Goal: Find contact information: Find contact information

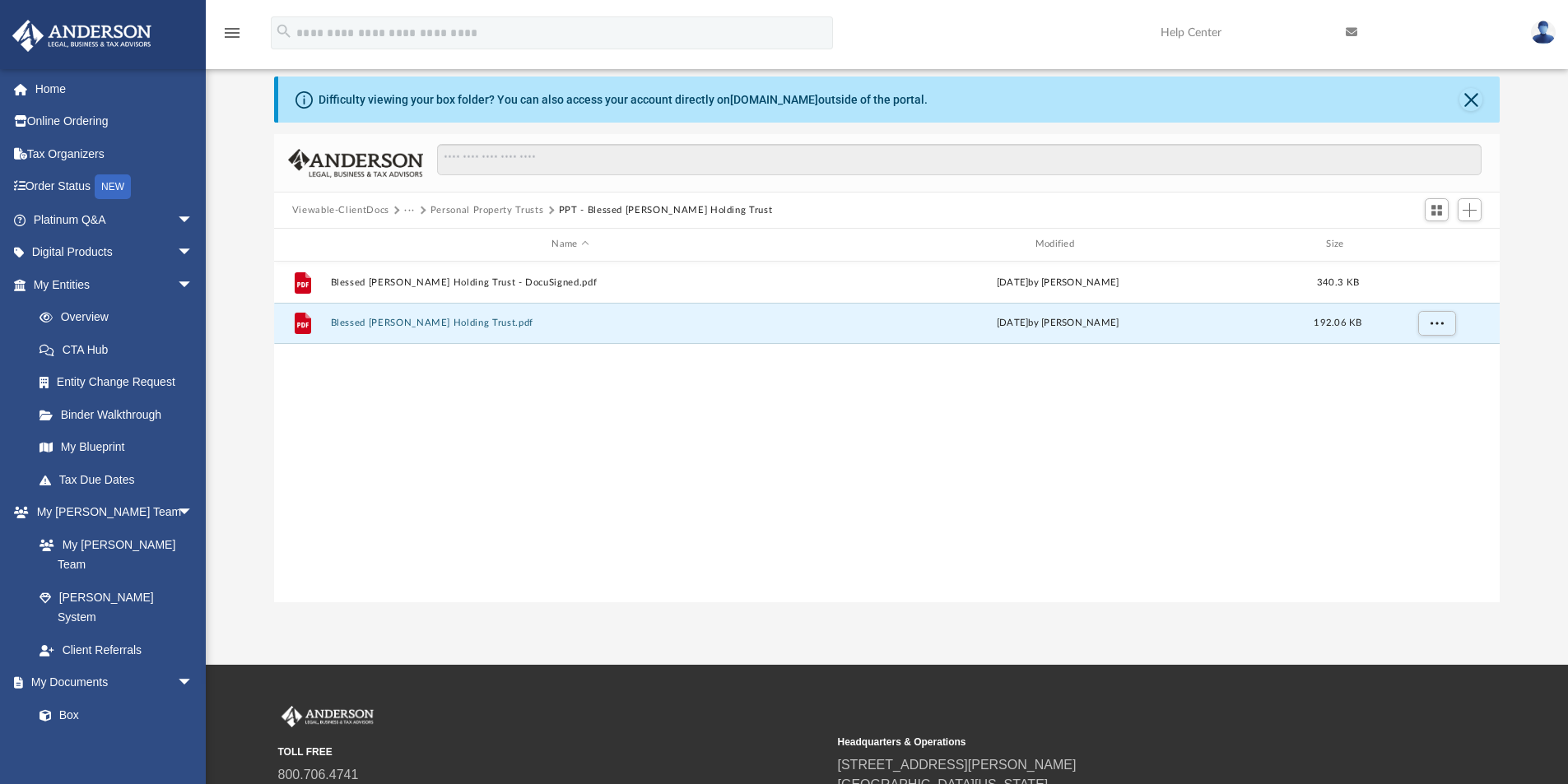
scroll to position [362, 1213]
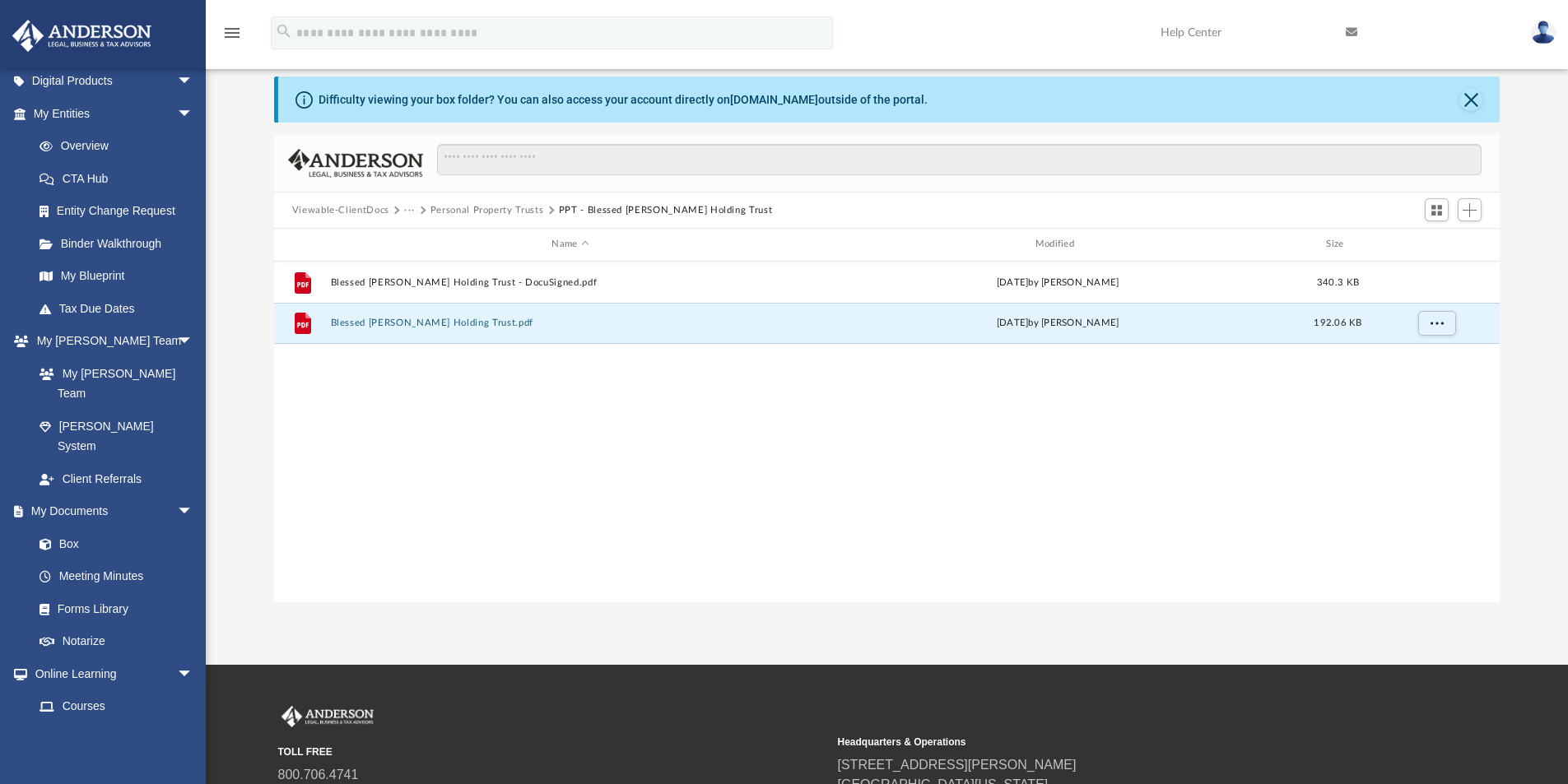
click at [520, 210] on button "Personal Property Trusts" at bounding box center [487, 211] width 113 height 14
click at [94, 626] on link "Notarize" at bounding box center [121, 642] width 195 height 33
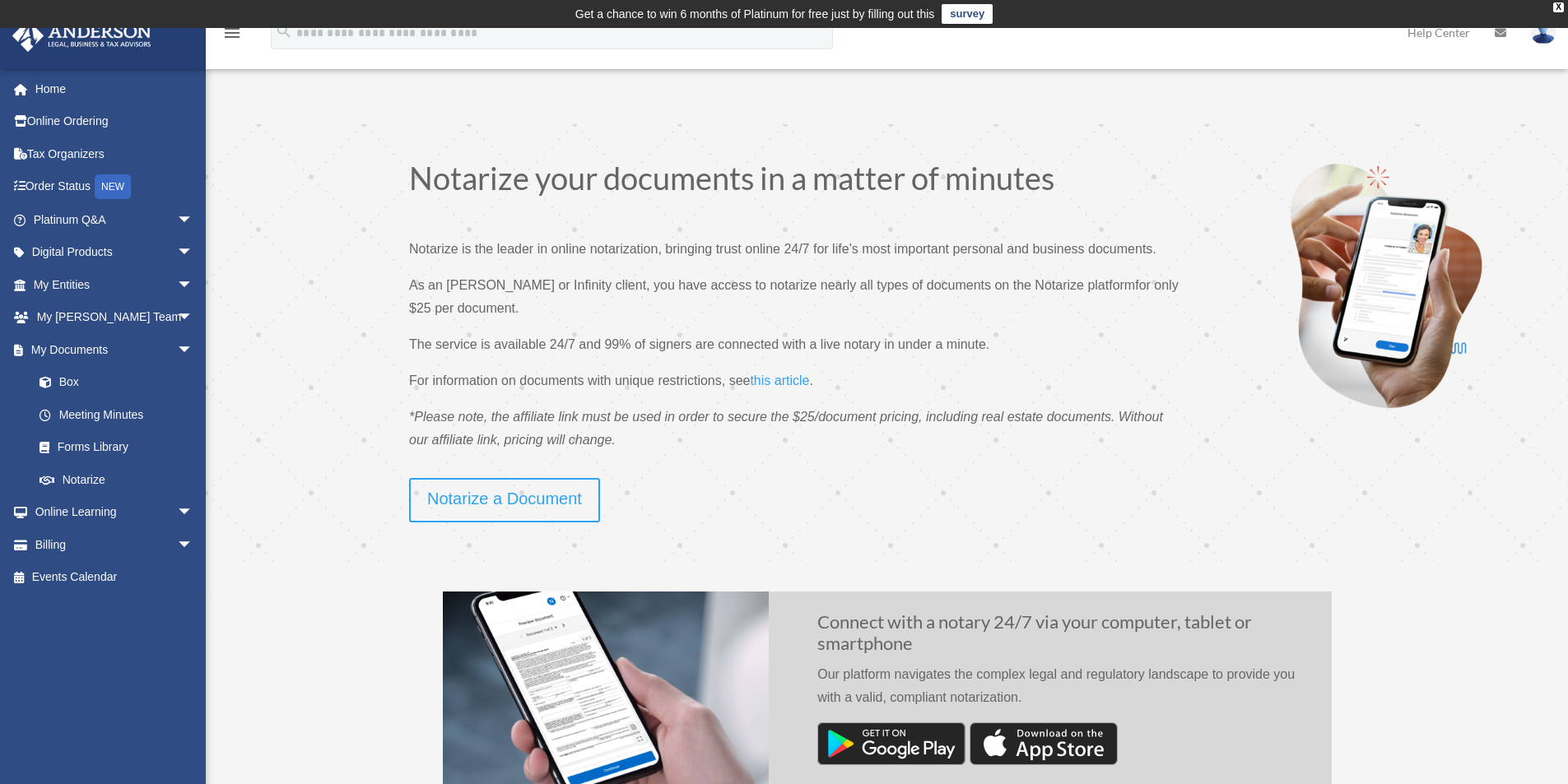
drag, startPoint x: 593, startPoint y: 284, endPoint x: 617, endPoint y: 311, distance: 36.1
click at [617, 311] on p "As an Anderson or Infinity client, you have access to notarize nearly all types…" at bounding box center [797, 303] width 776 height 59
click at [772, 378] on span "this article" at bounding box center [780, 381] width 59 height 14
click at [84, 189] on link "Order Status NEW" at bounding box center [114, 186] width 206 height 33
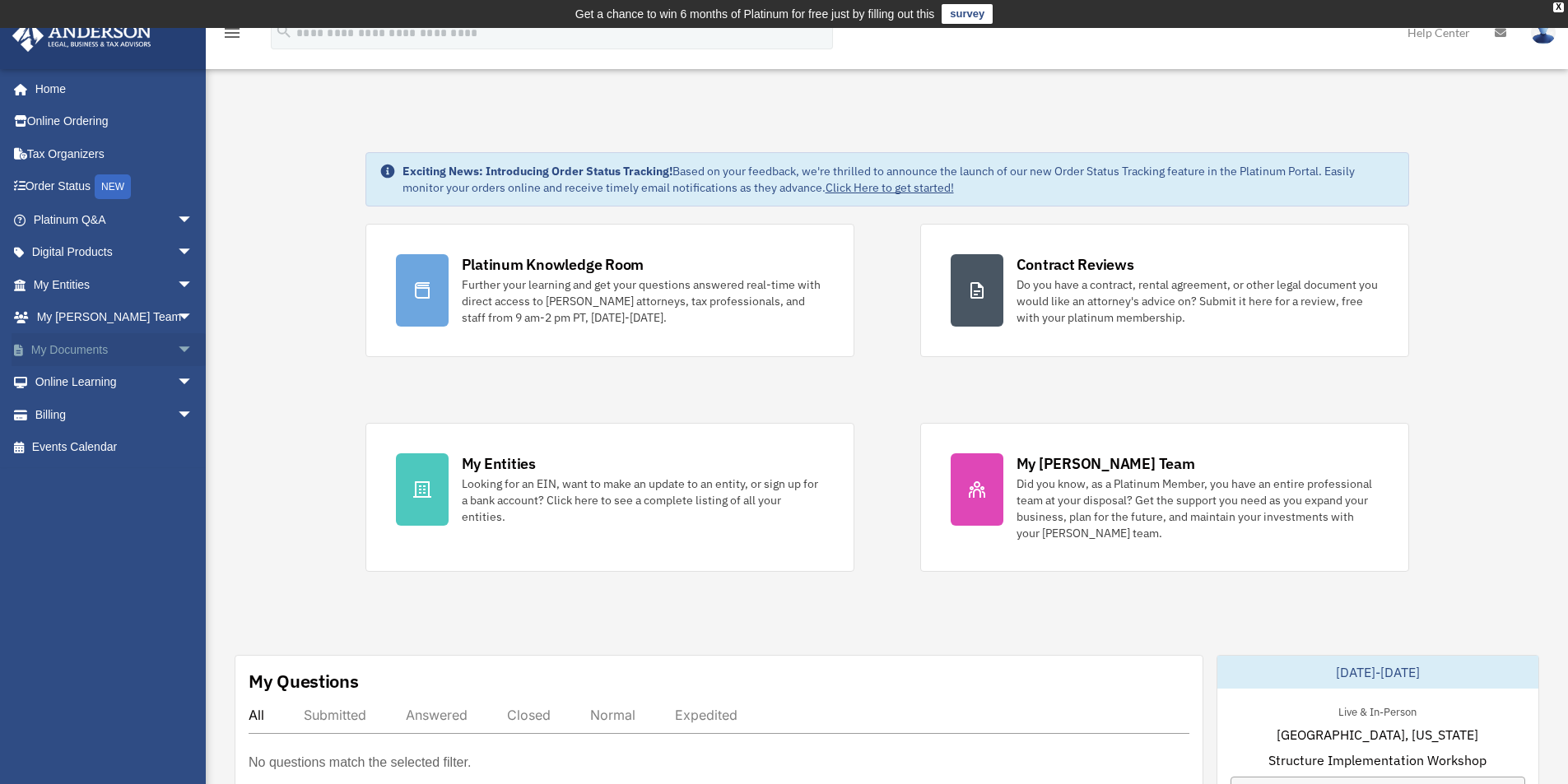
click at [105, 343] on link "My Documents arrow_drop_down" at bounding box center [114, 349] width 206 height 33
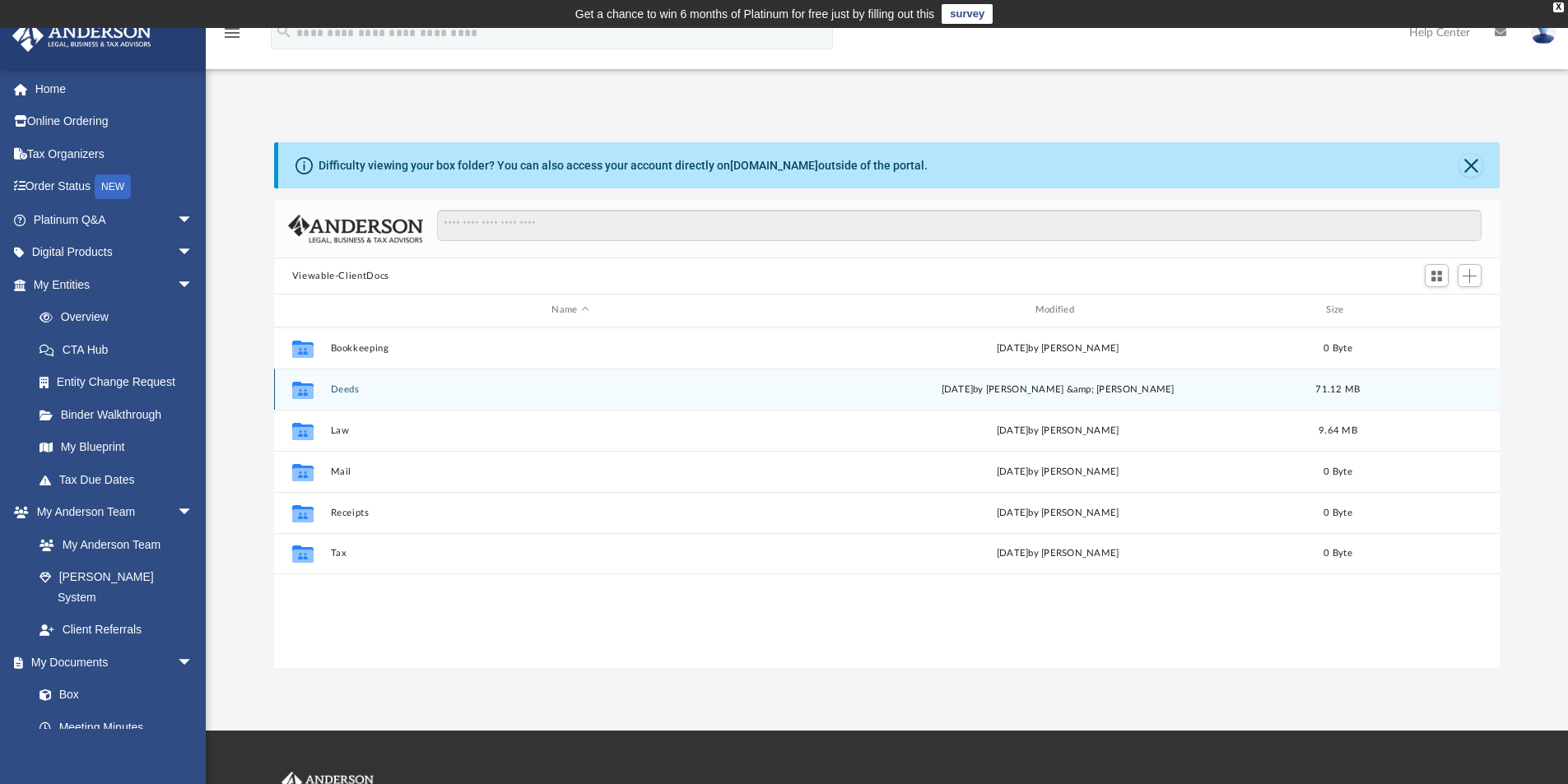
scroll to position [362, 1213]
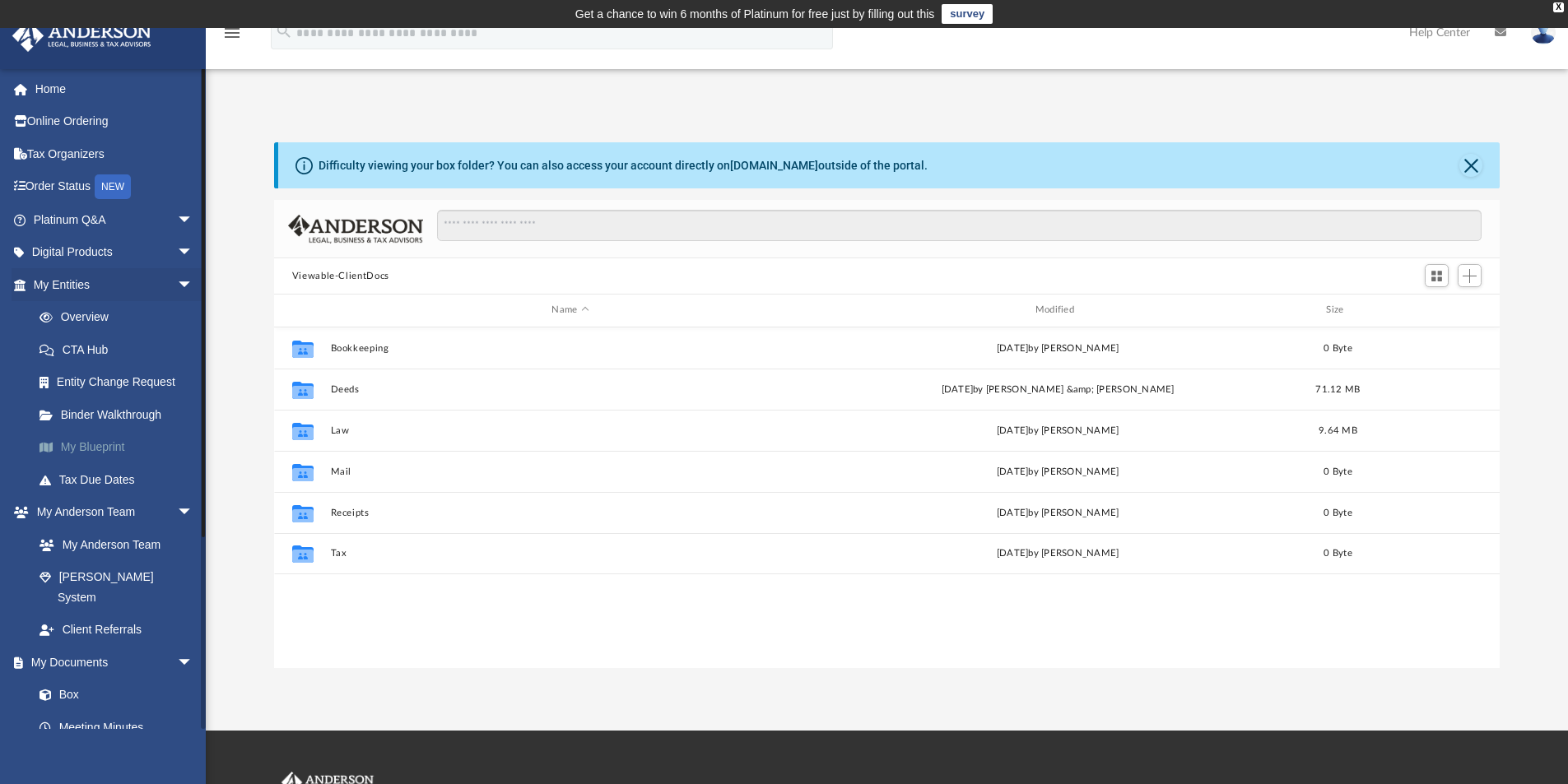
click at [86, 446] on link "My Blueprint" at bounding box center [121, 447] width 195 height 33
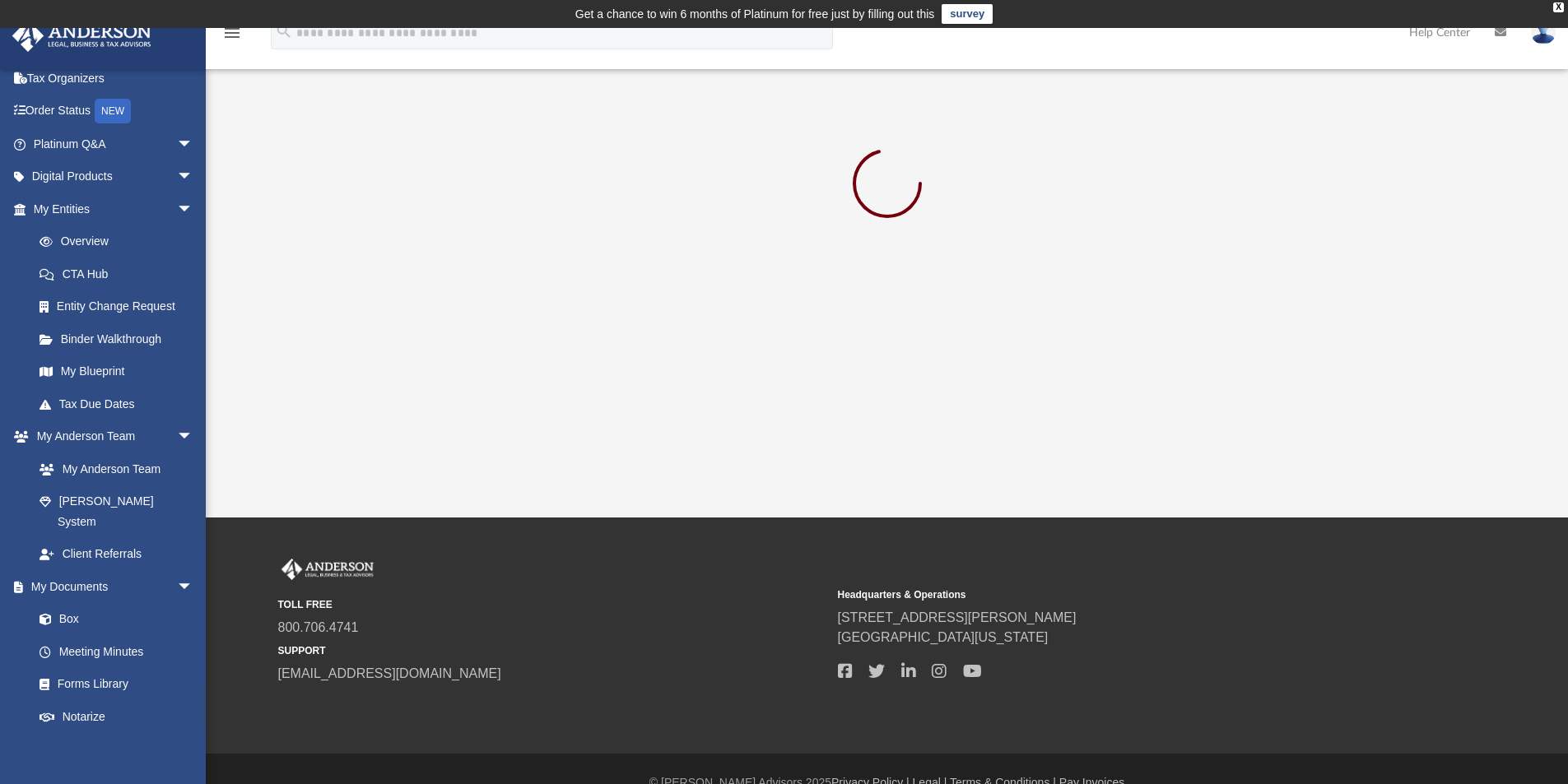
scroll to position [247, 0]
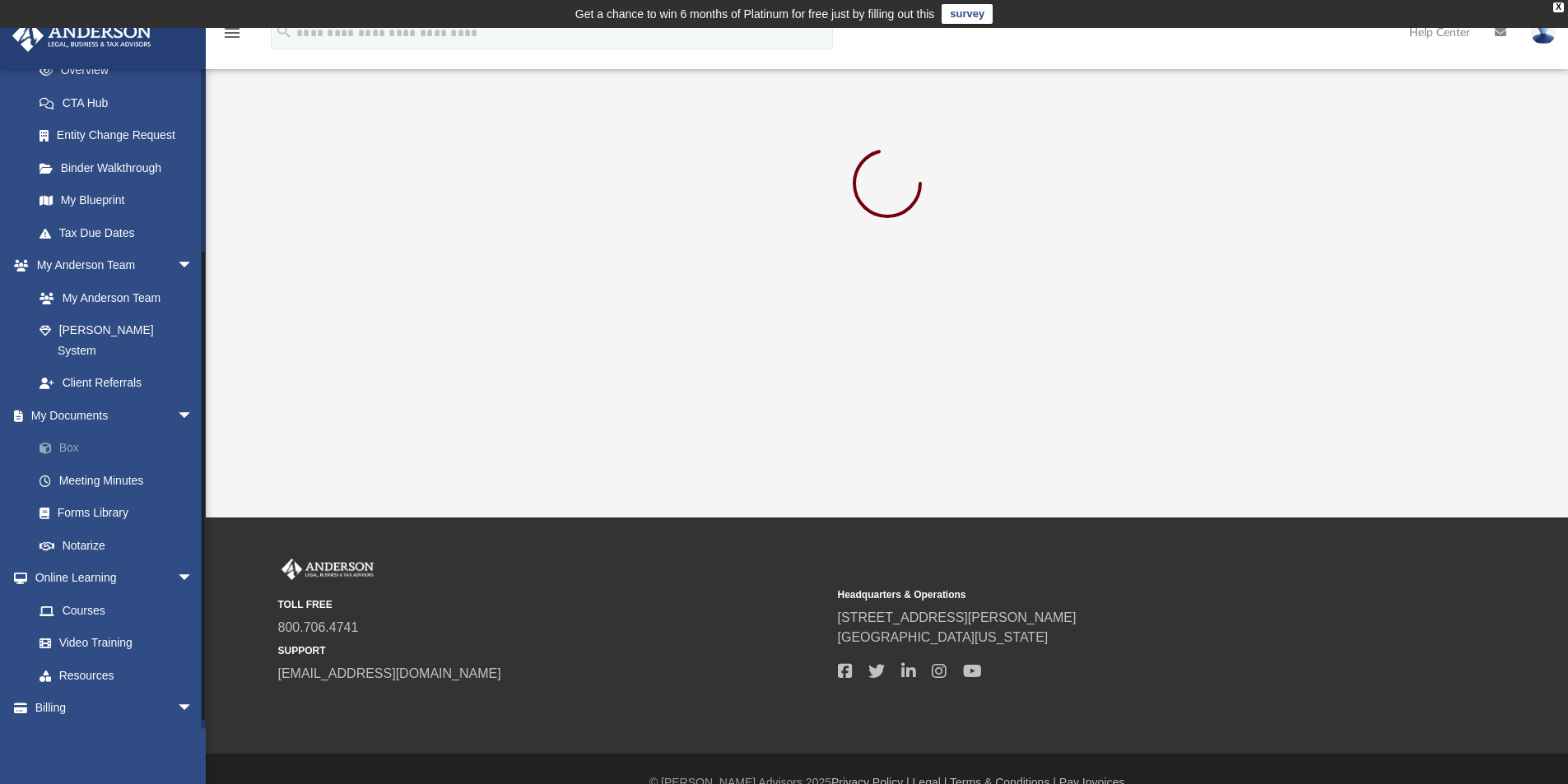
click at [53, 443] on span at bounding box center [54, 448] width 11 height 12
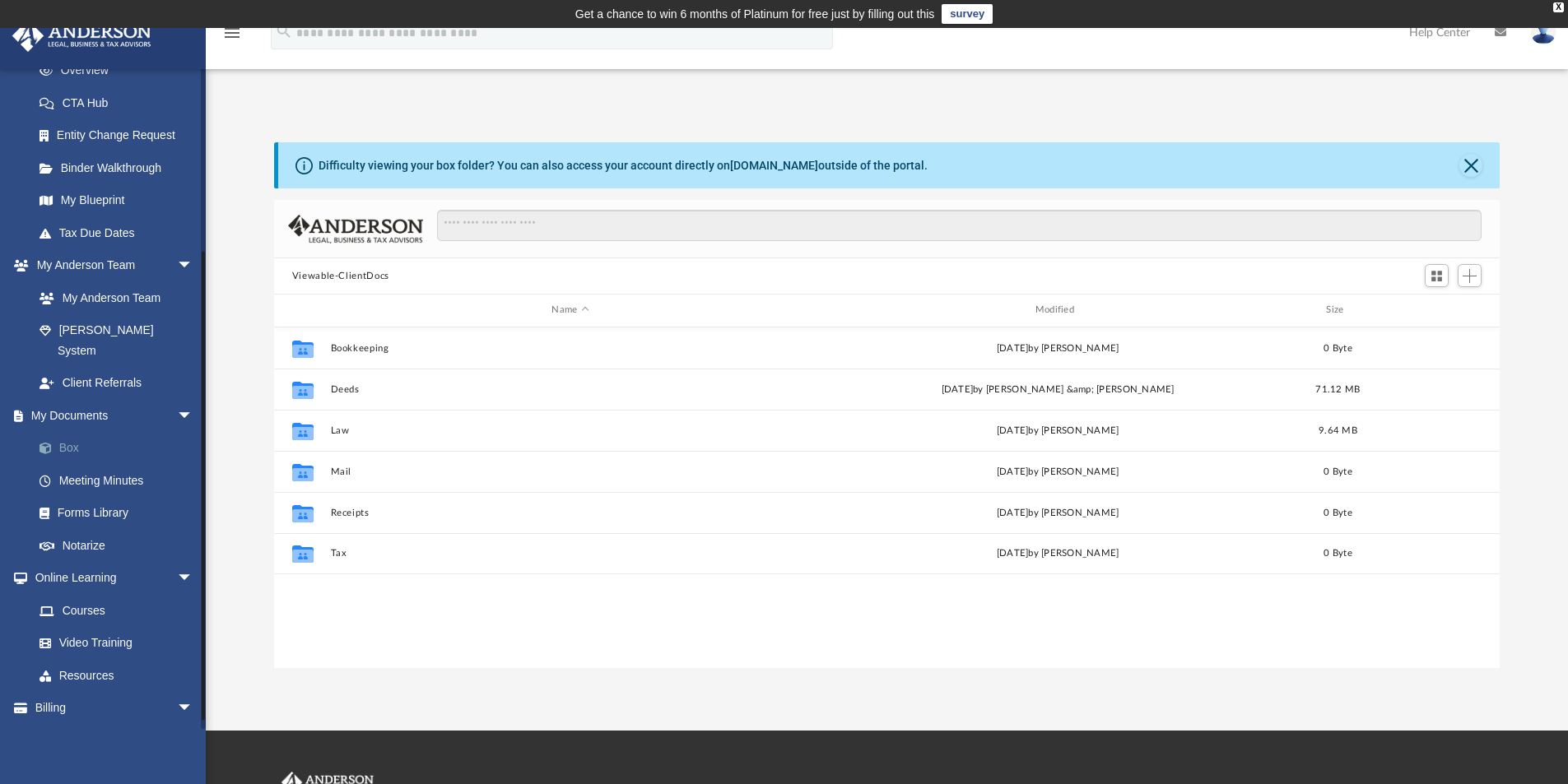
scroll to position [362, 1213]
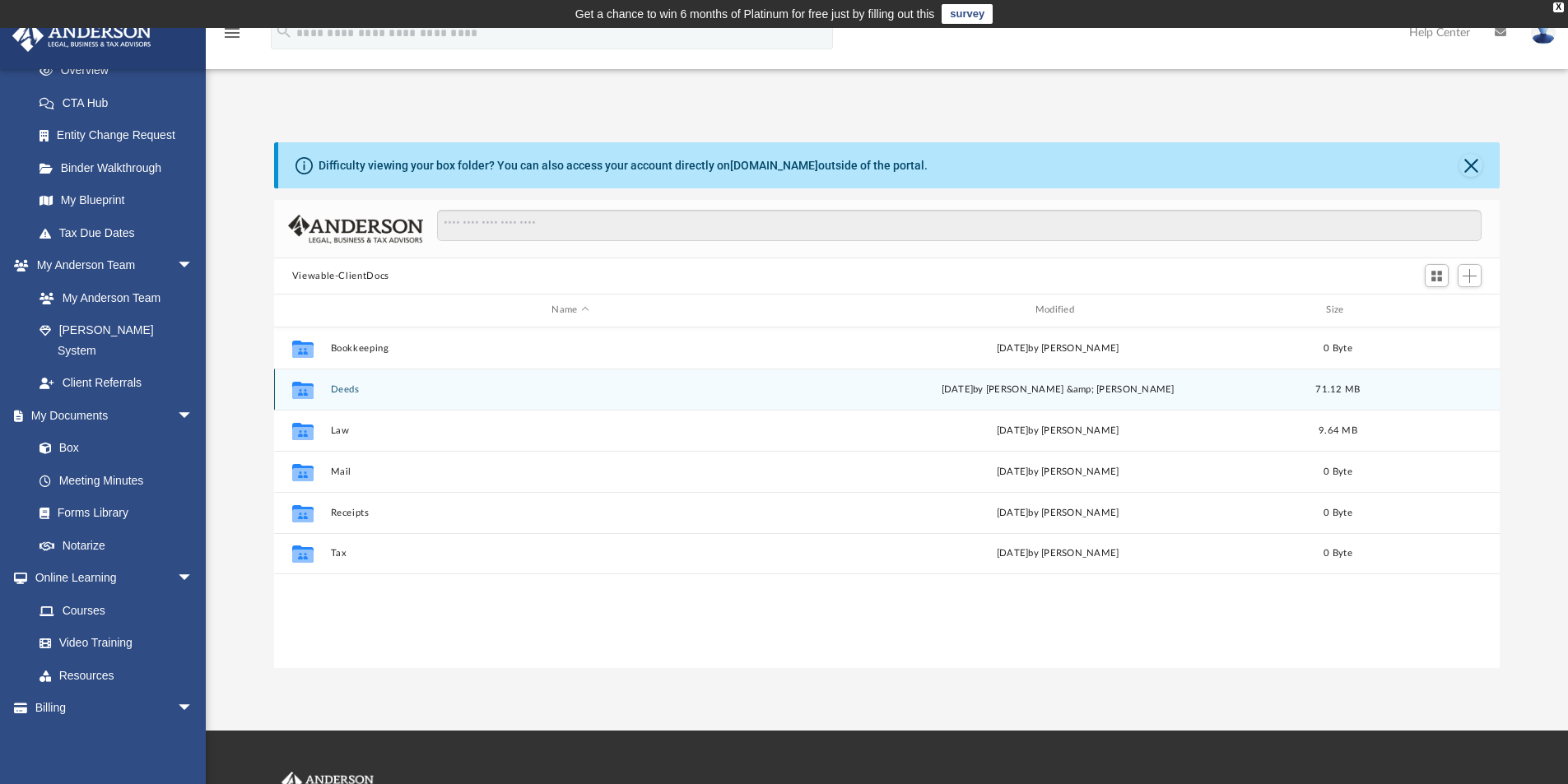
click at [343, 388] on button "Deeds" at bounding box center [570, 390] width 480 height 11
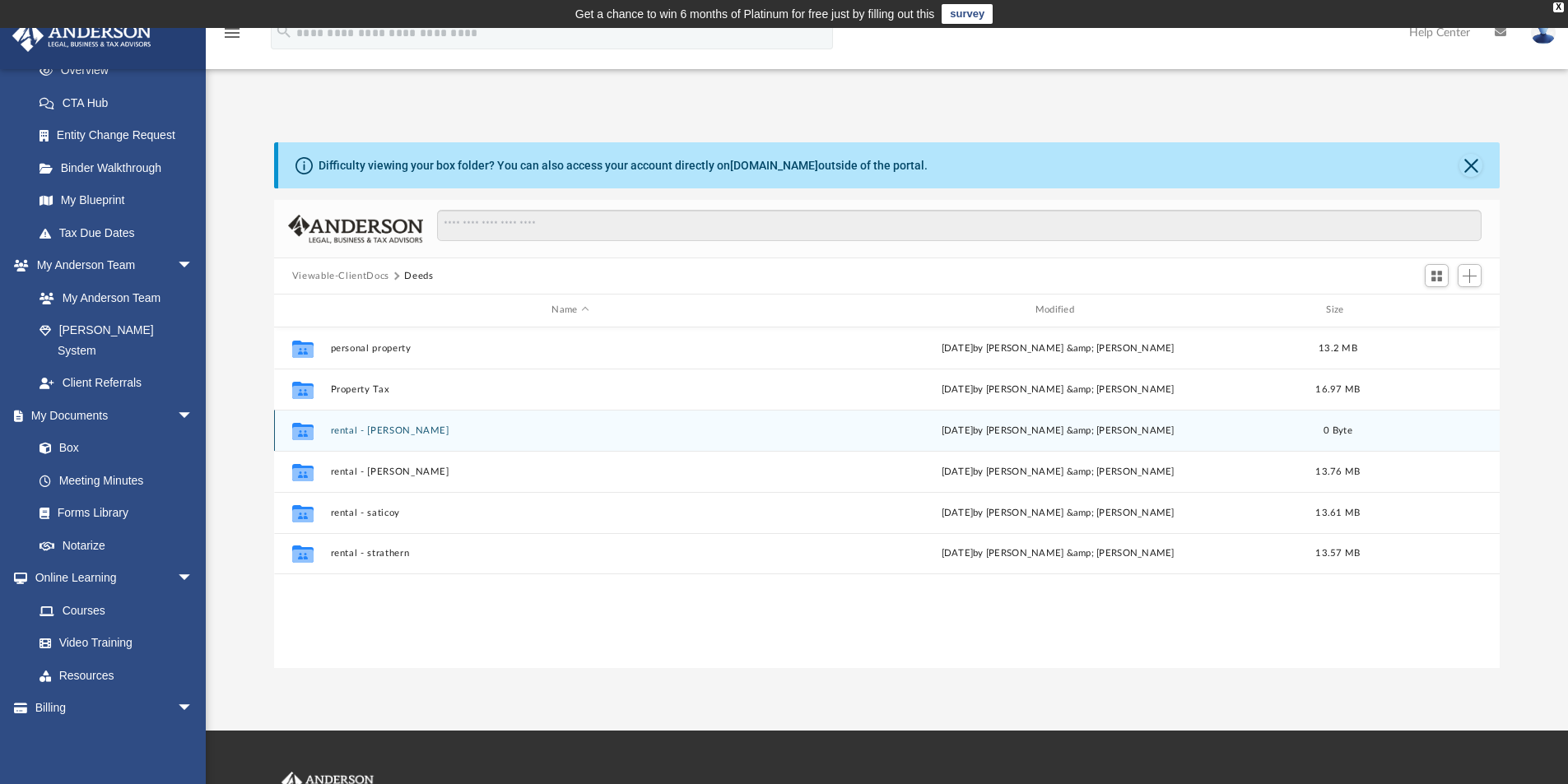
click at [373, 427] on button "rental - cantara" at bounding box center [570, 431] width 480 height 11
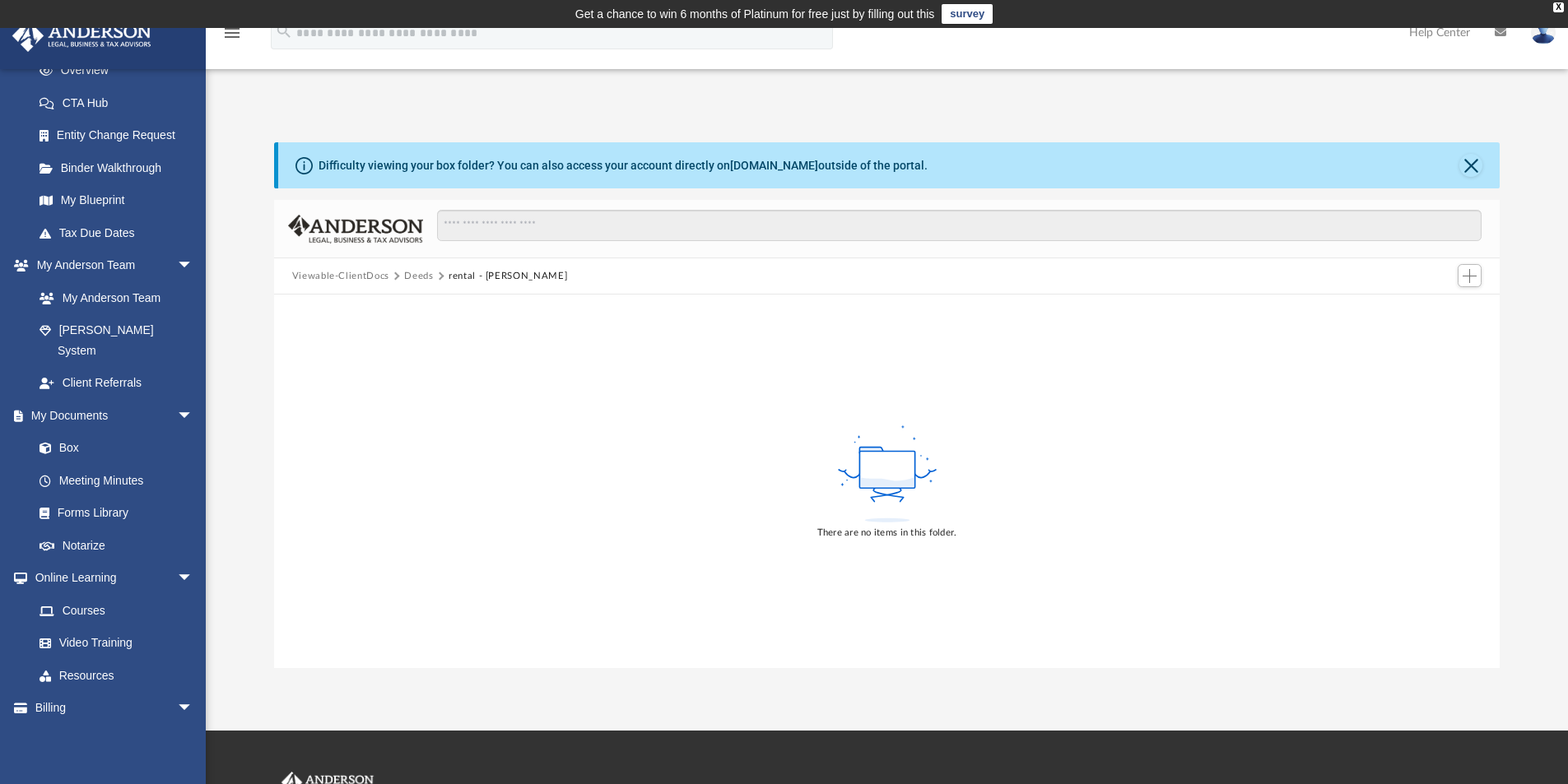
click at [416, 279] on button "Deeds" at bounding box center [419, 276] width 29 height 14
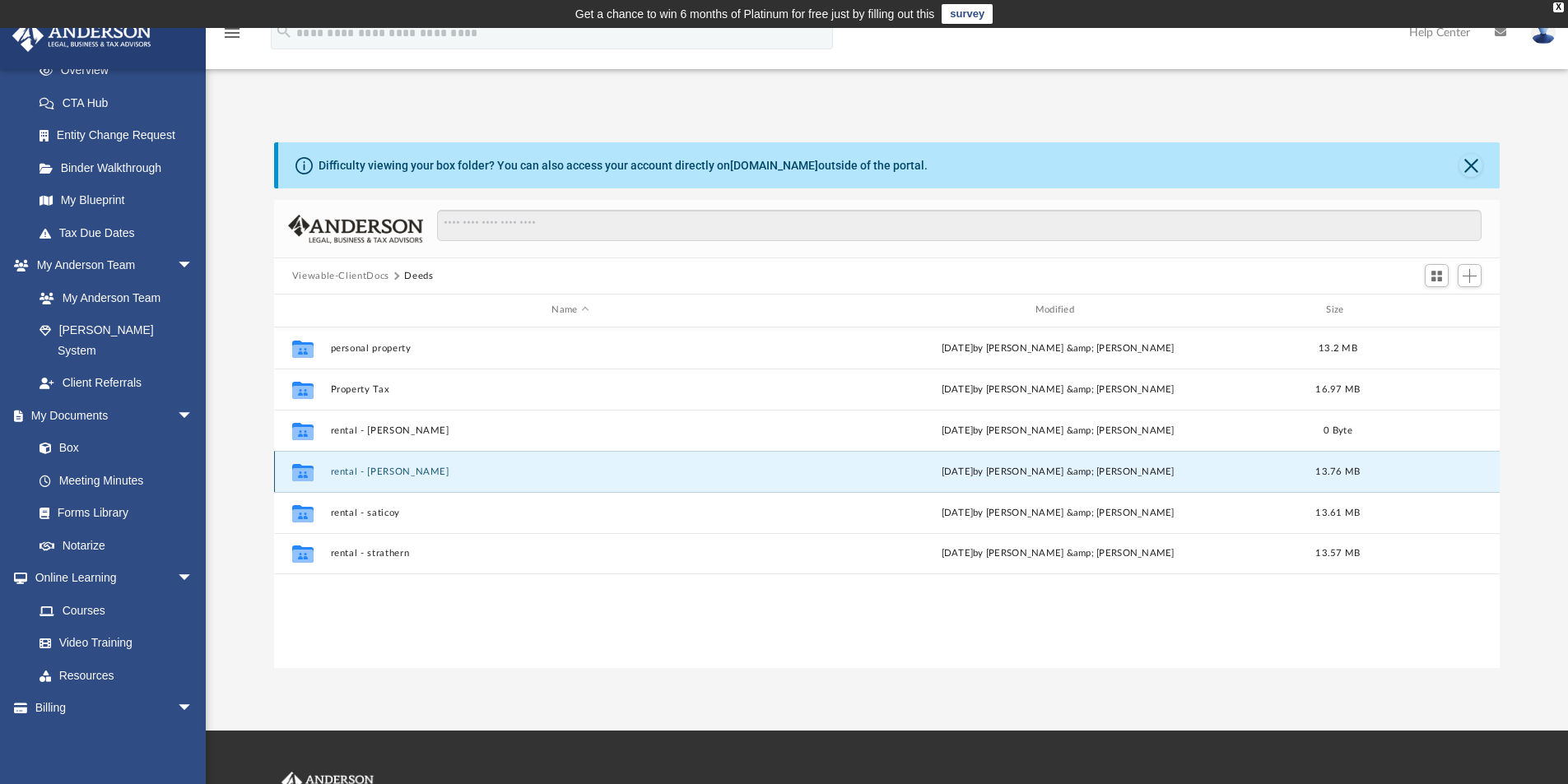
click at [370, 472] on button "rental - hanna" at bounding box center [570, 472] width 480 height 11
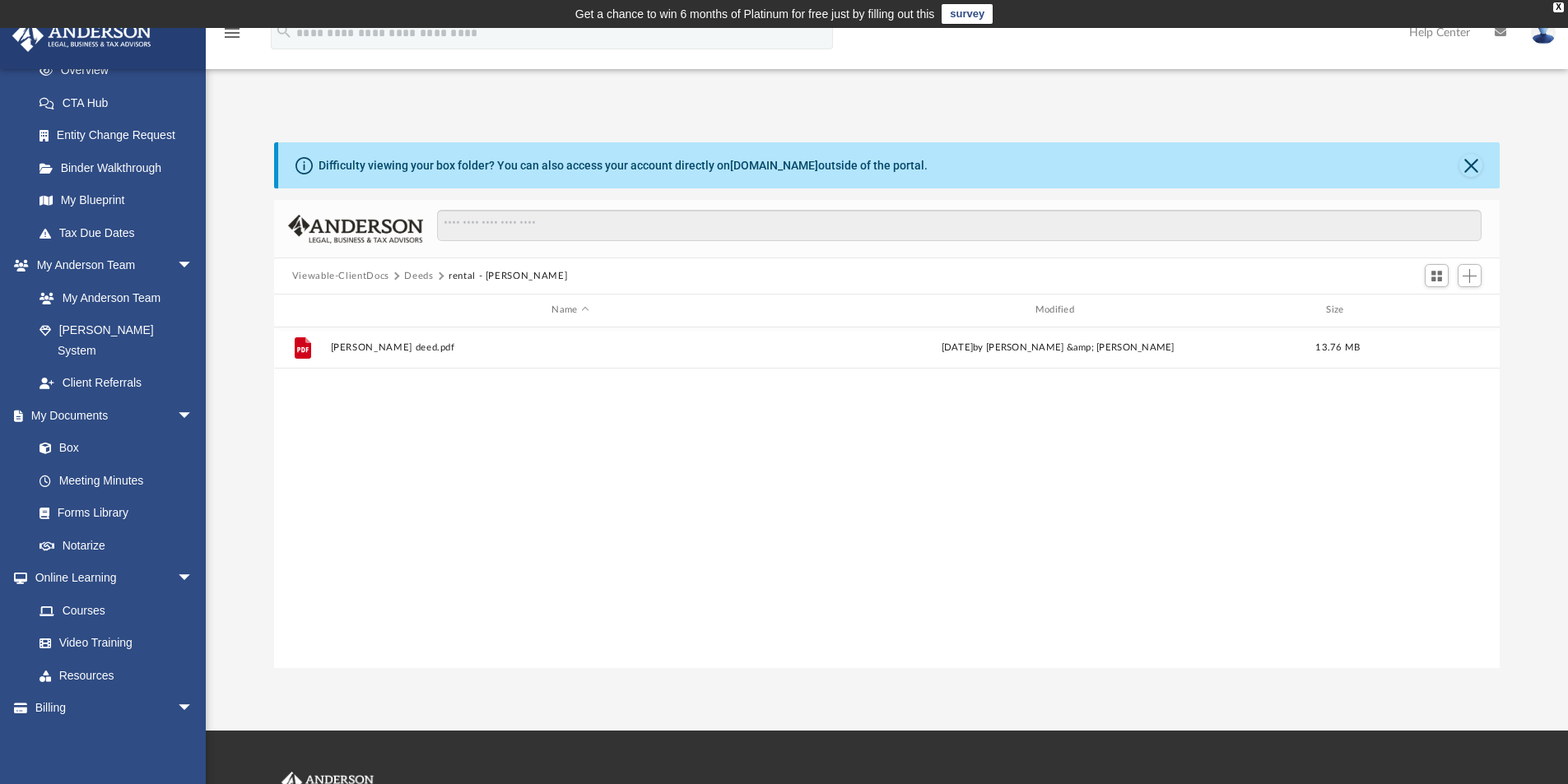
click at [415, 275] on button "Deeds" at bounding box center [419, 276] width 29 height 14
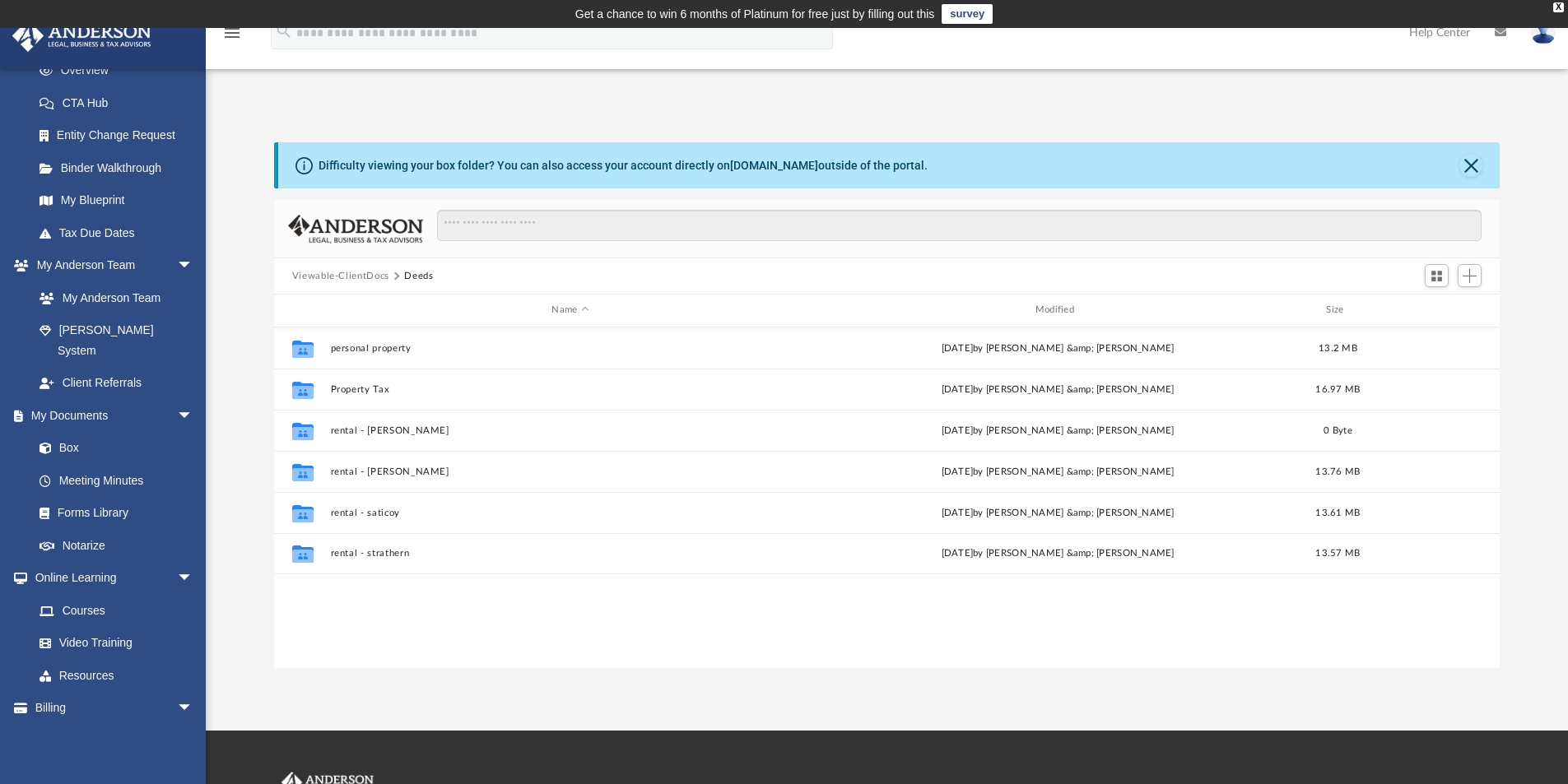
click at [358, 274] on button "Viewable-ClientDocs" at bounding box center [341, 276] width 97 height 14
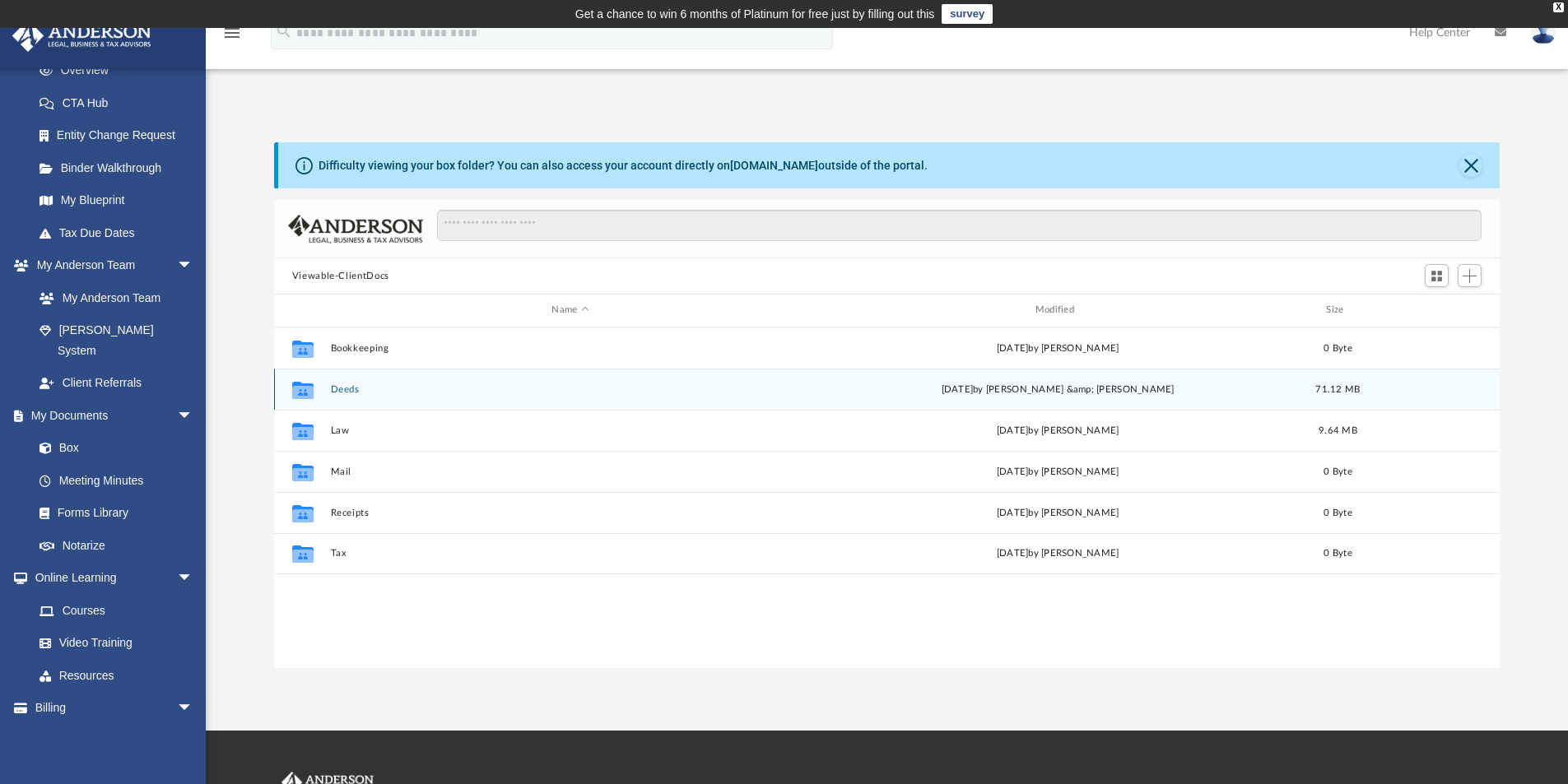
click at [350, 390] on button "Deeds" at bounding box center [570, 390] width 480 height 11
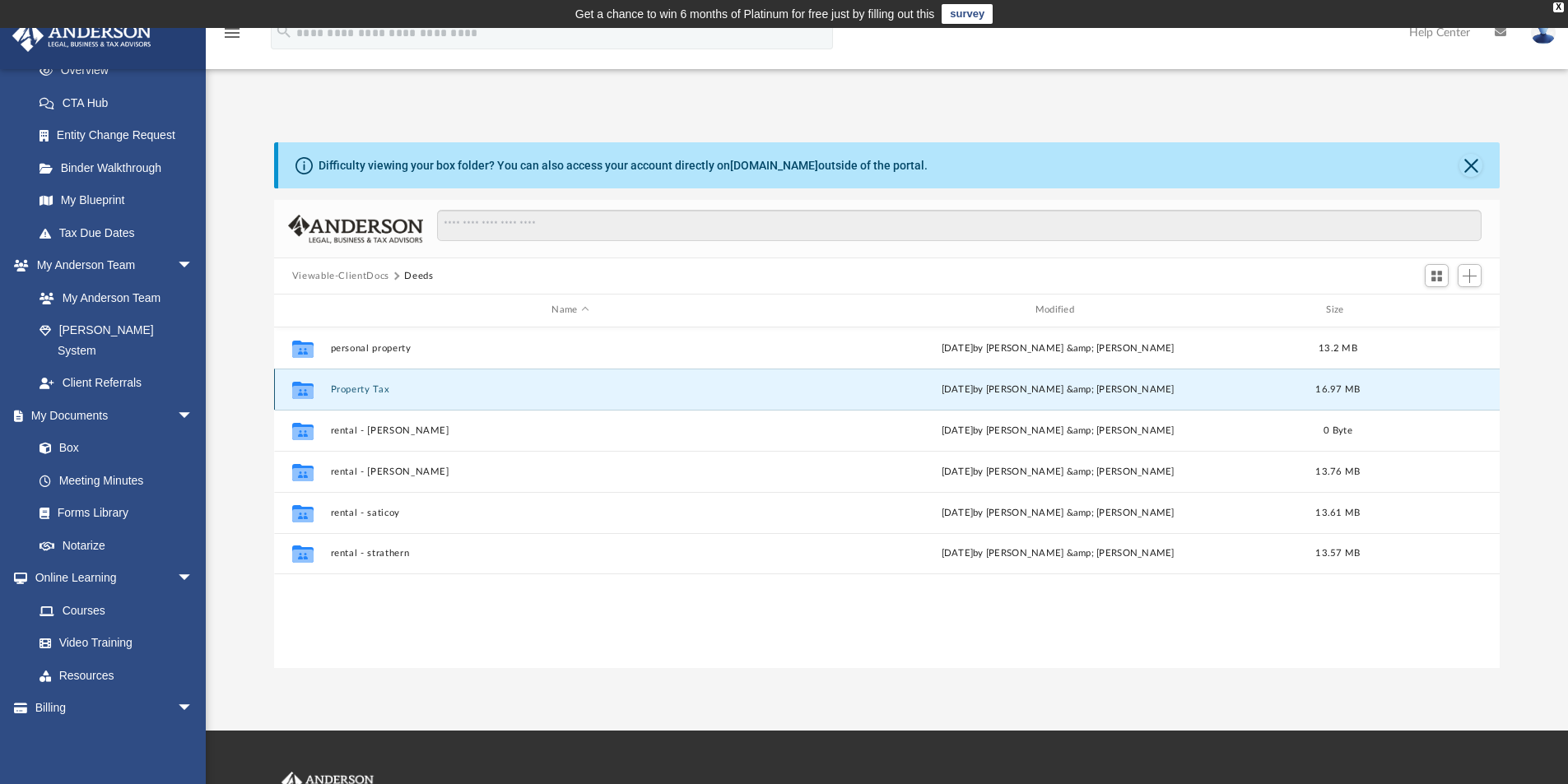
drag, startPoint x: 381, startPoint y: 390, endPoint x: 358, endPoint y: 390, distance: 23.0
click at [358, 390] on button "Property Tax" at bounding box center [570, 390] width 480 height 11
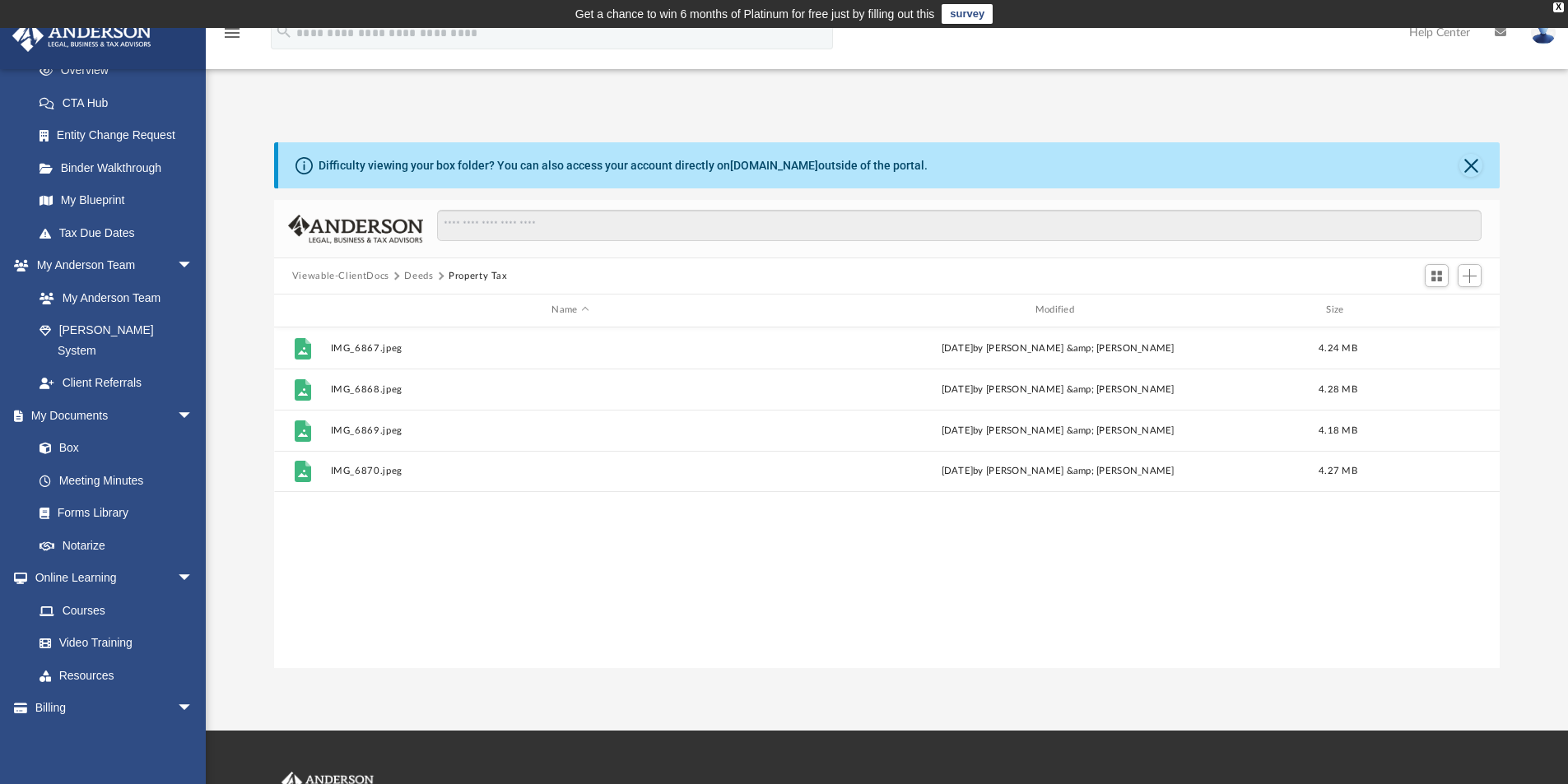
click at [420, 273] on button "Deeds" at bounding box center [419, 276] width 29 height 14
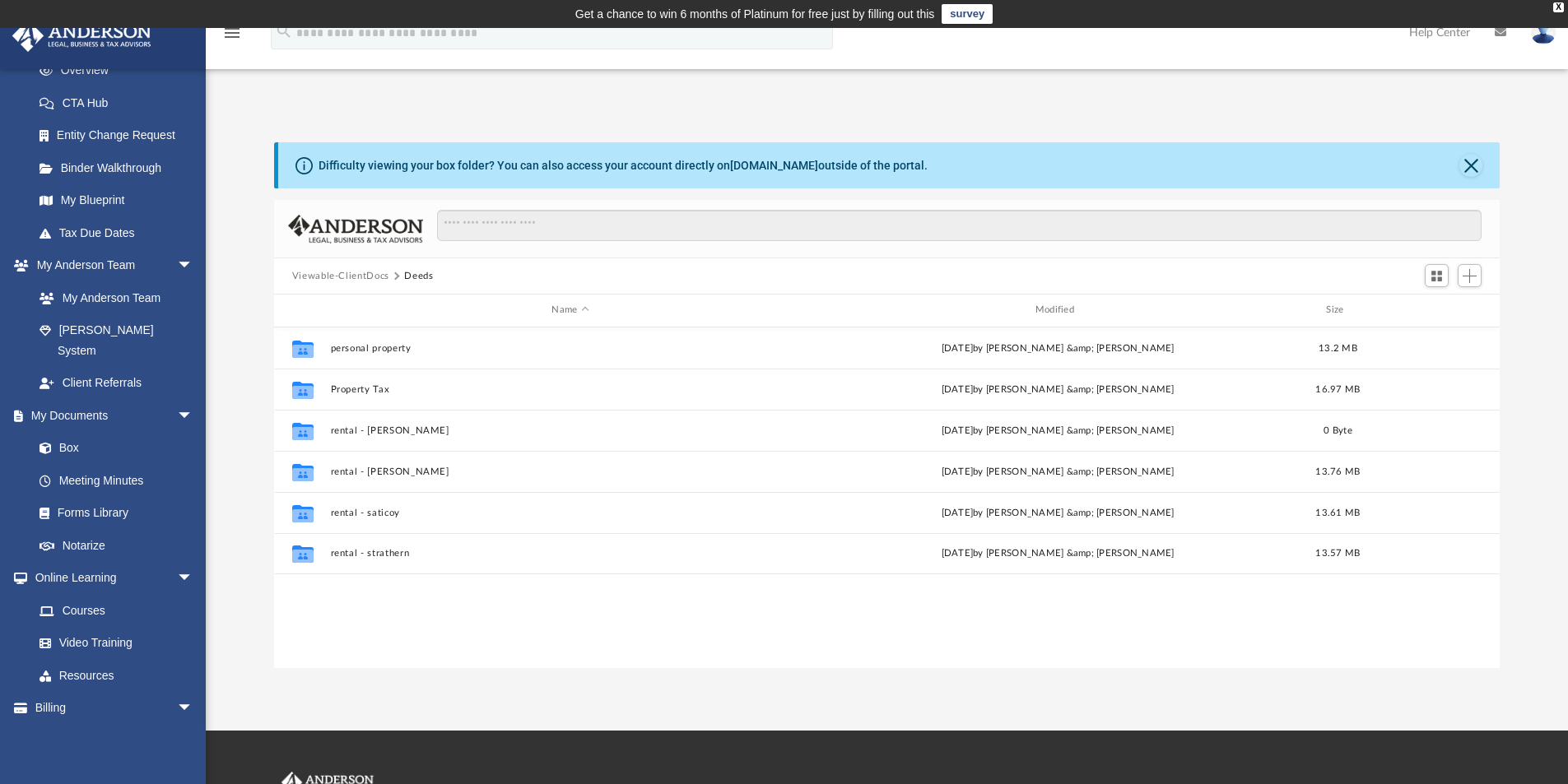
click at [376, 278] on button "Viewable-ClientDocs" at bounding box center [341, 276] width 97 height 14
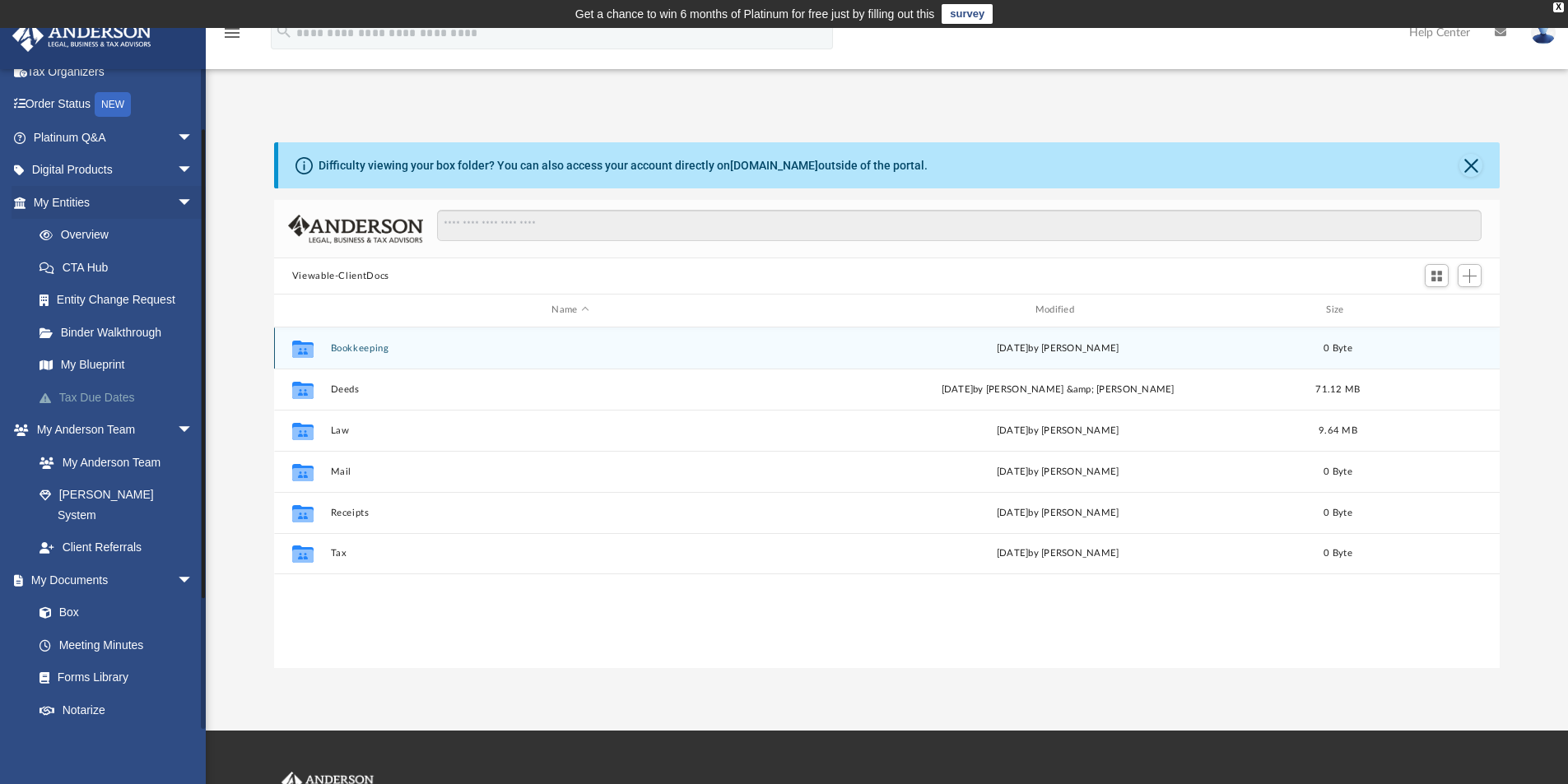
scroll to position [0, 0]
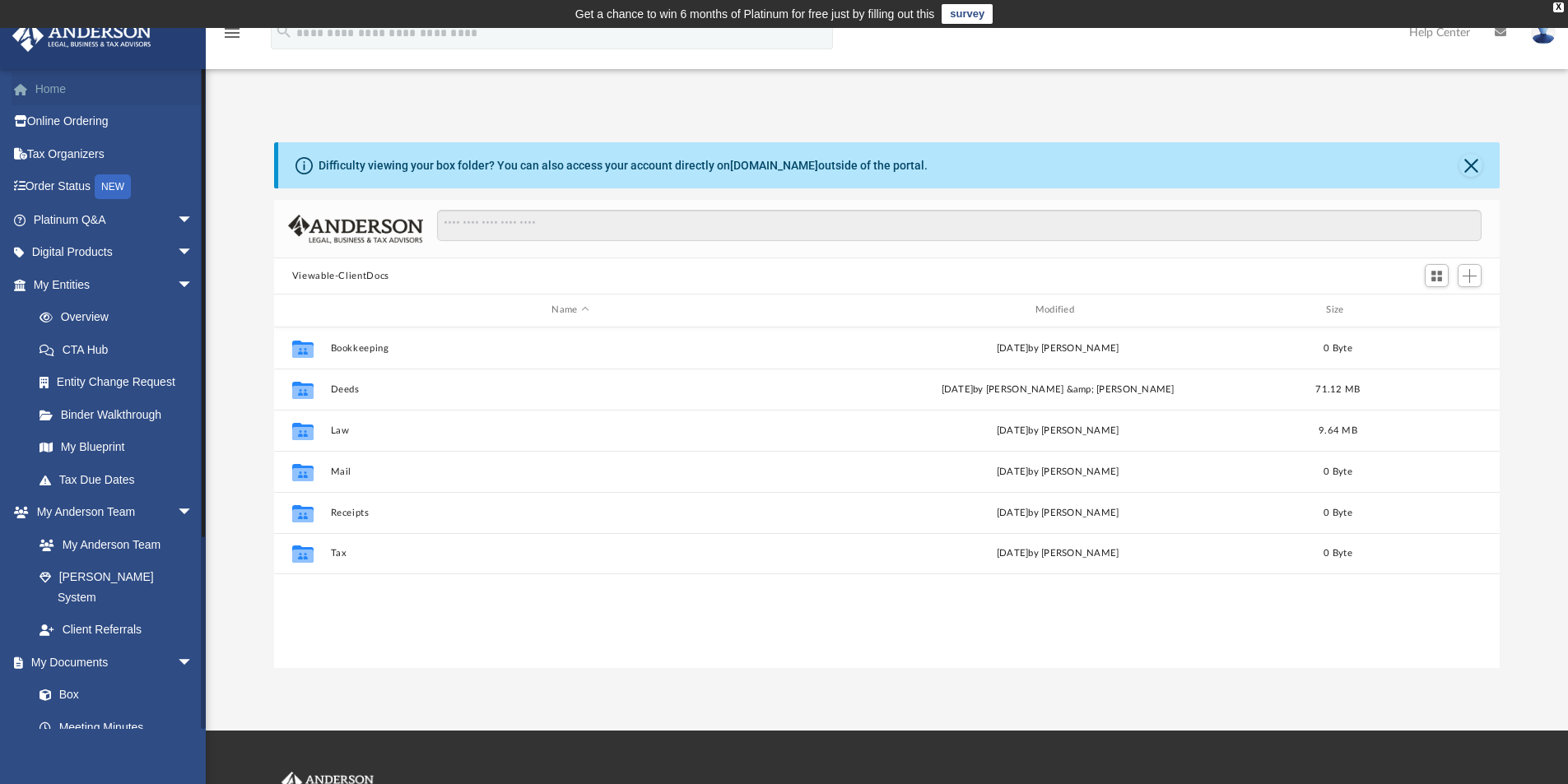
click at [66, 91] on link "Home" at bounding box center [114, 88] width 206 height 33
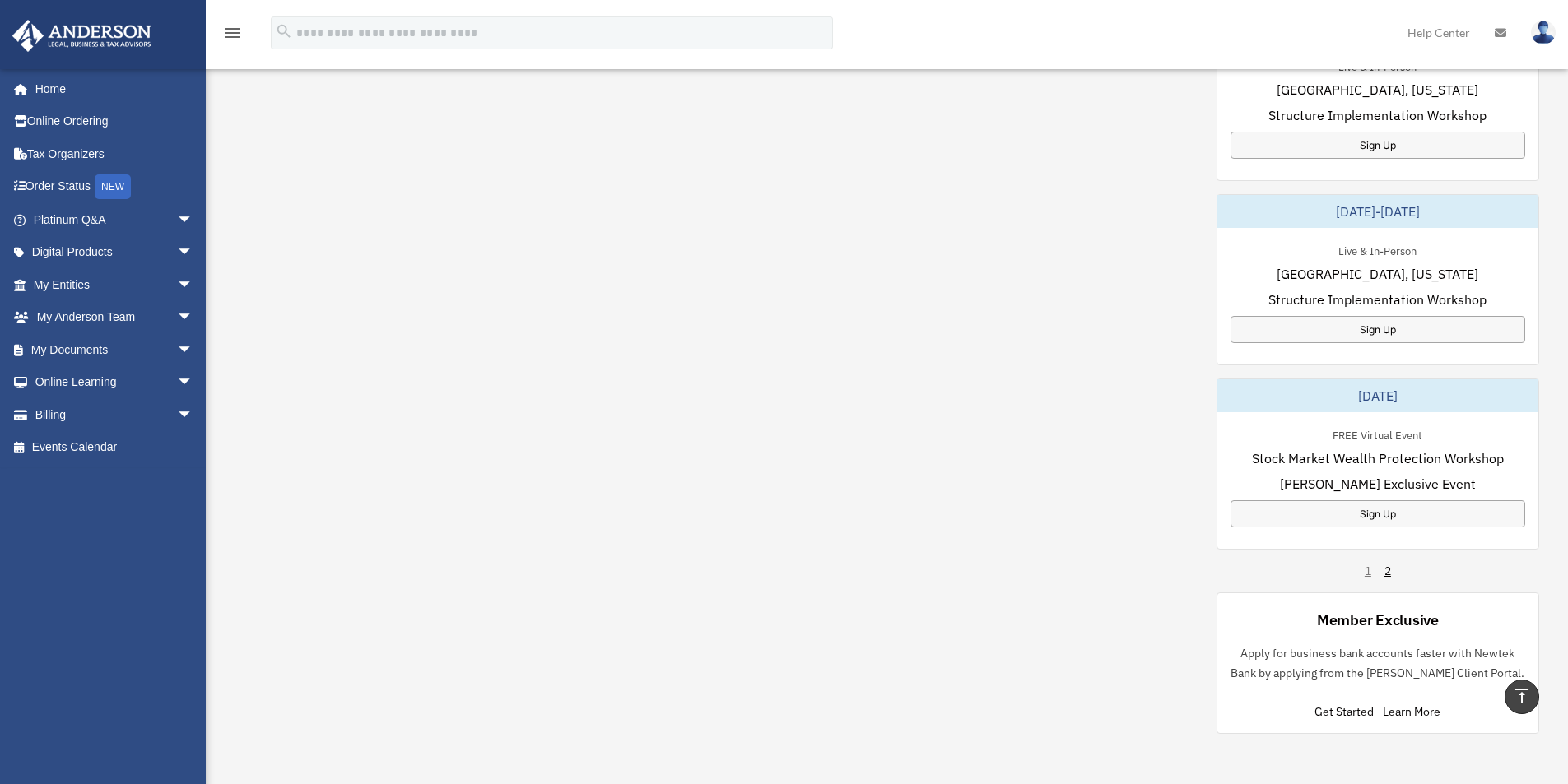
scroll to position [847, 0]
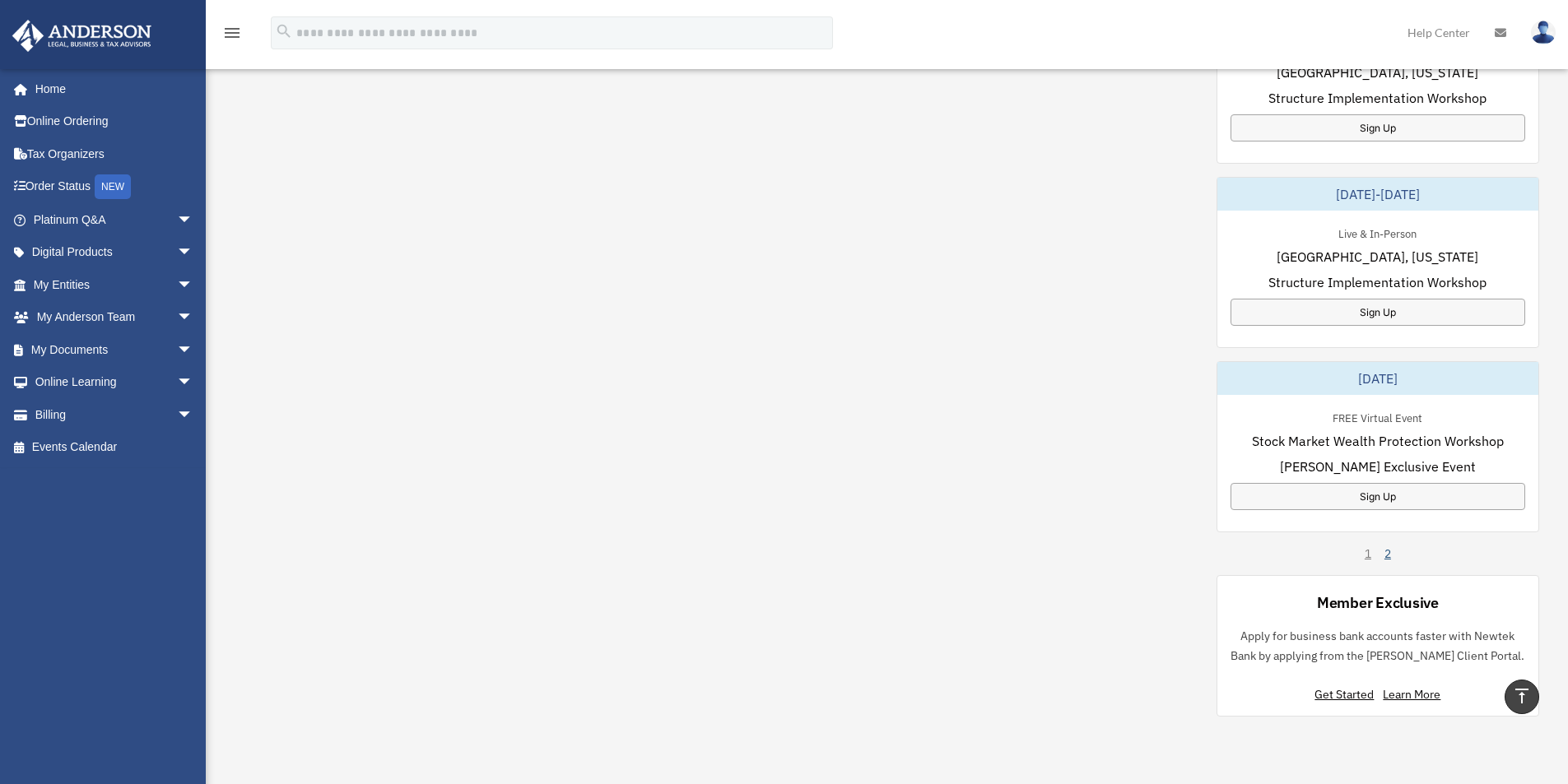
click at [1386, 550] on link "2" at bounding box center [1388, 554] width 6 height 16
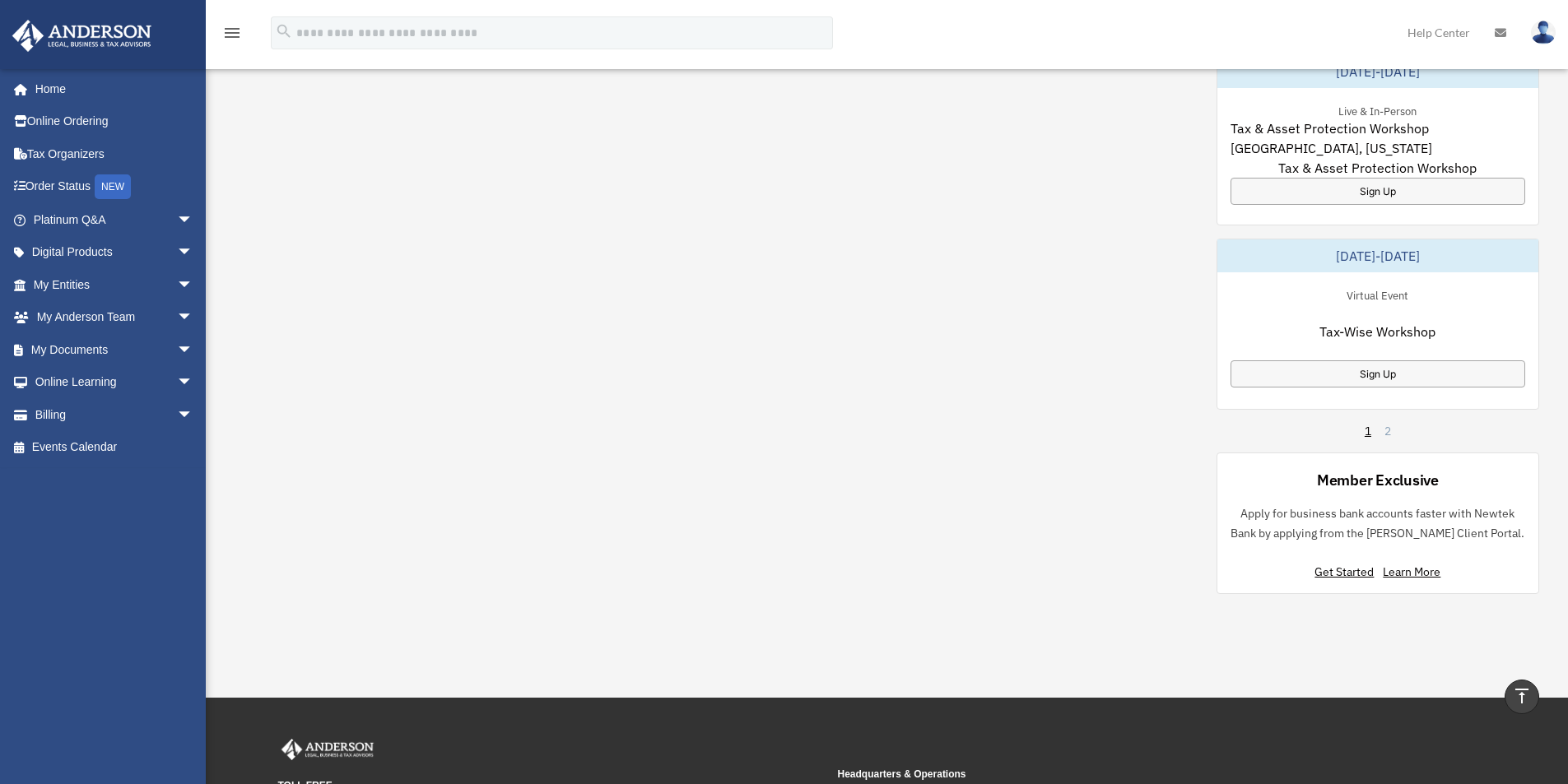
scroll to position [929, 0]
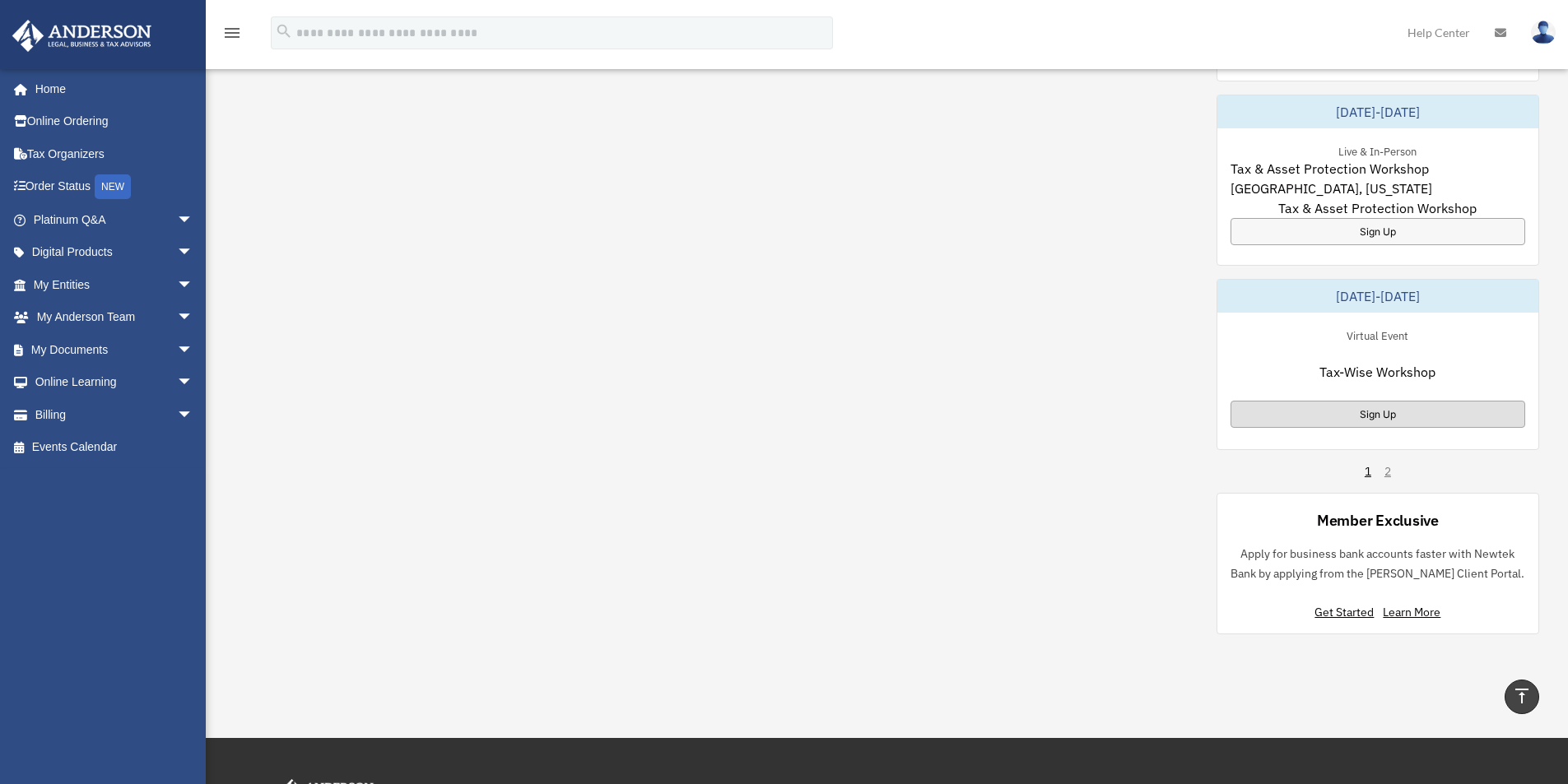
click at [1388, 424] on div "Sign Up" at bounding box center [1378, 414] width 295 height 27
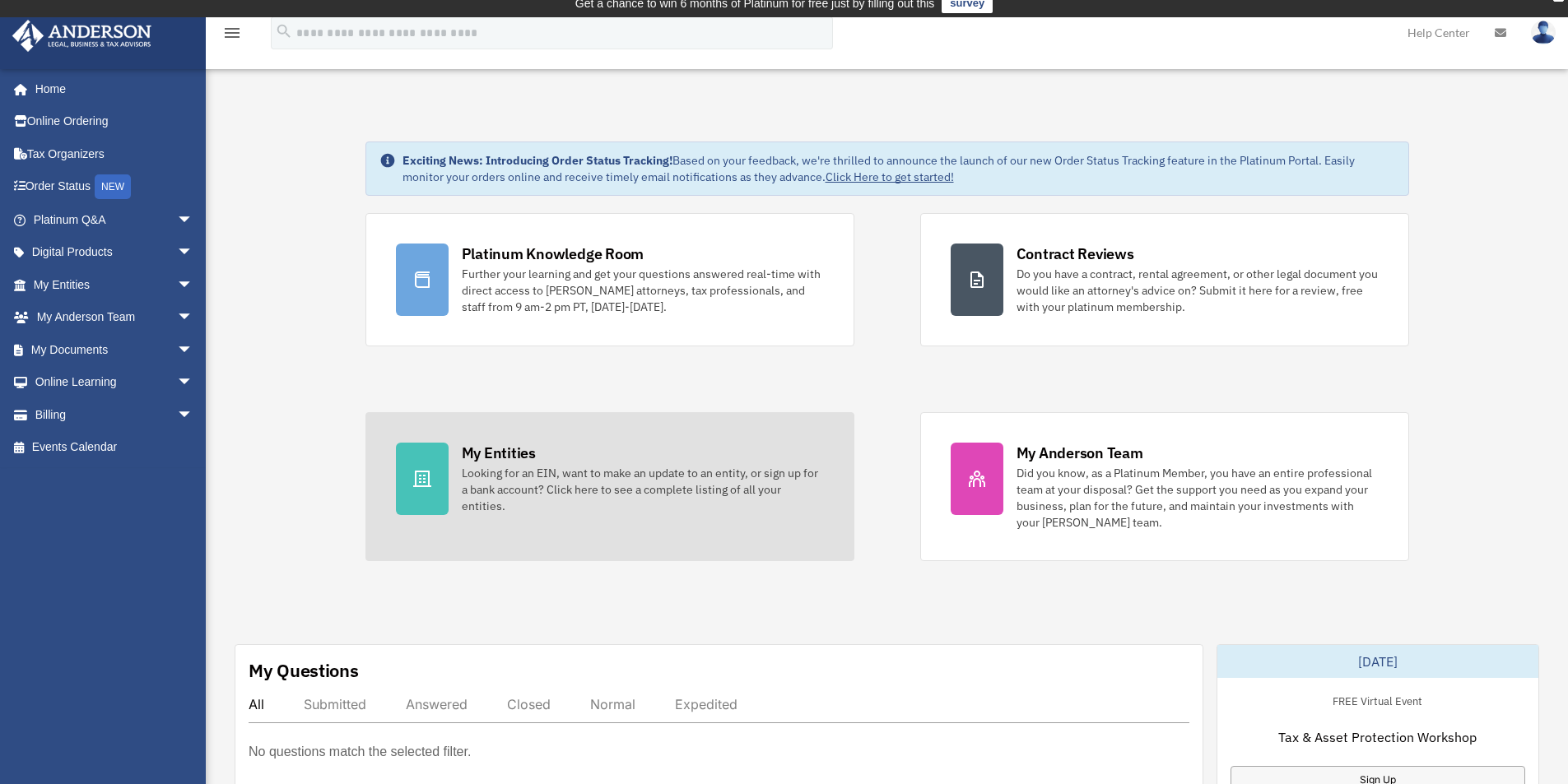
scroll to position [0, 0]
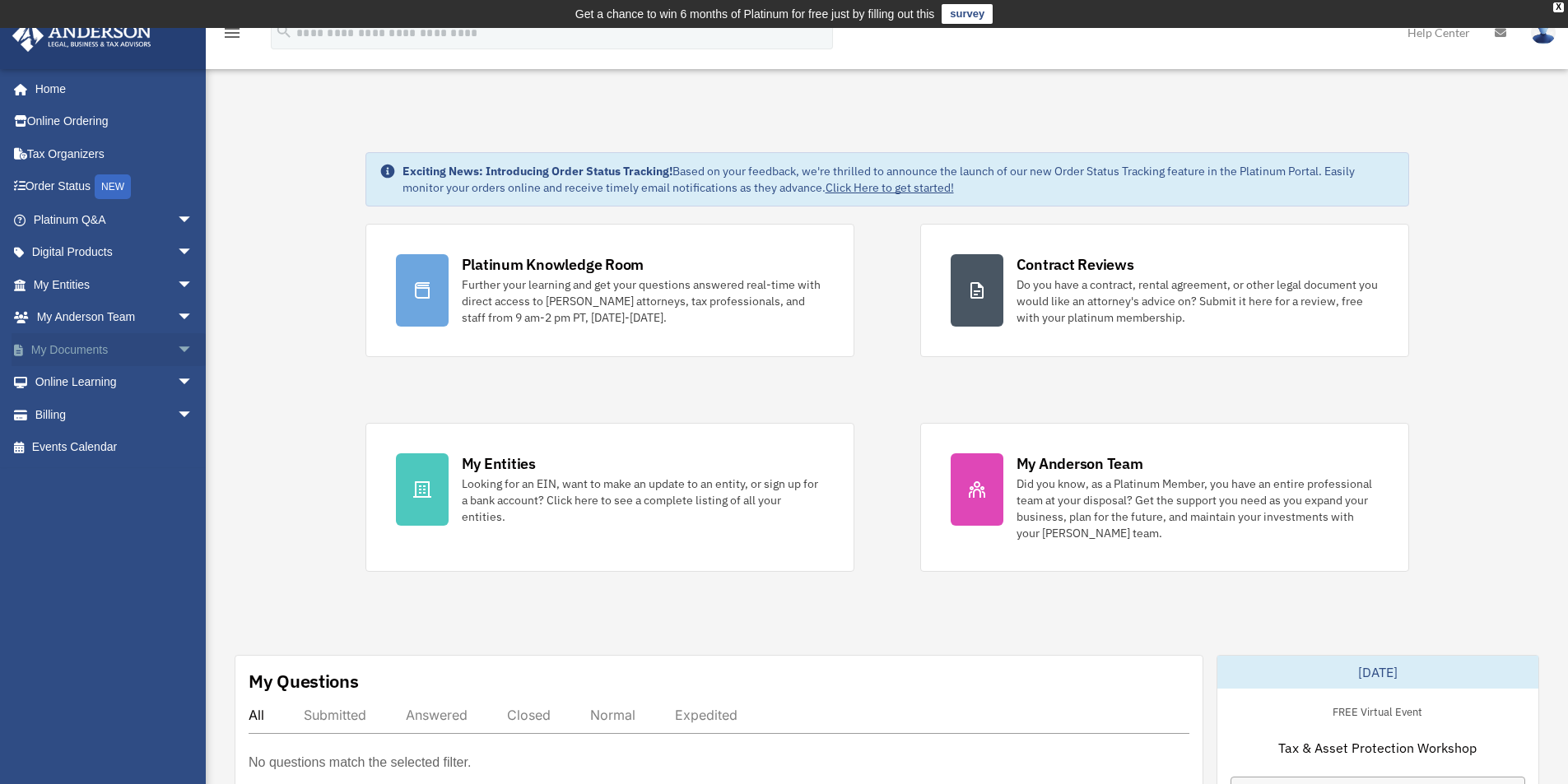
click at [81, 350] on link "My Documents arrow_drop_down" at bounding box center [114, 349] width 206 height 33
click at [82, 283] on link "My Entities arrow_drop_down" at bounding box center [114, 284] width 206 height 33
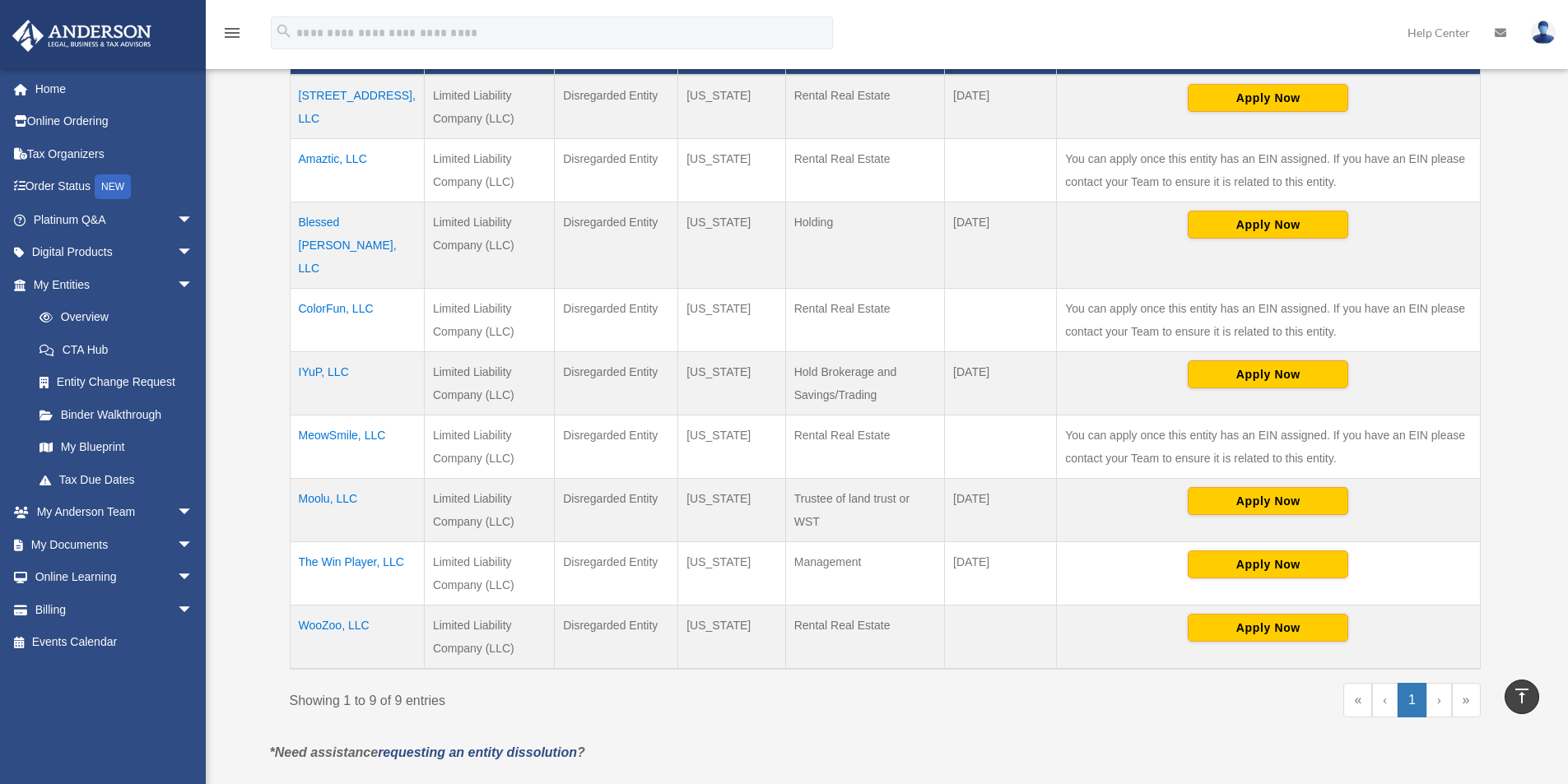
scroll to position [329, 0]
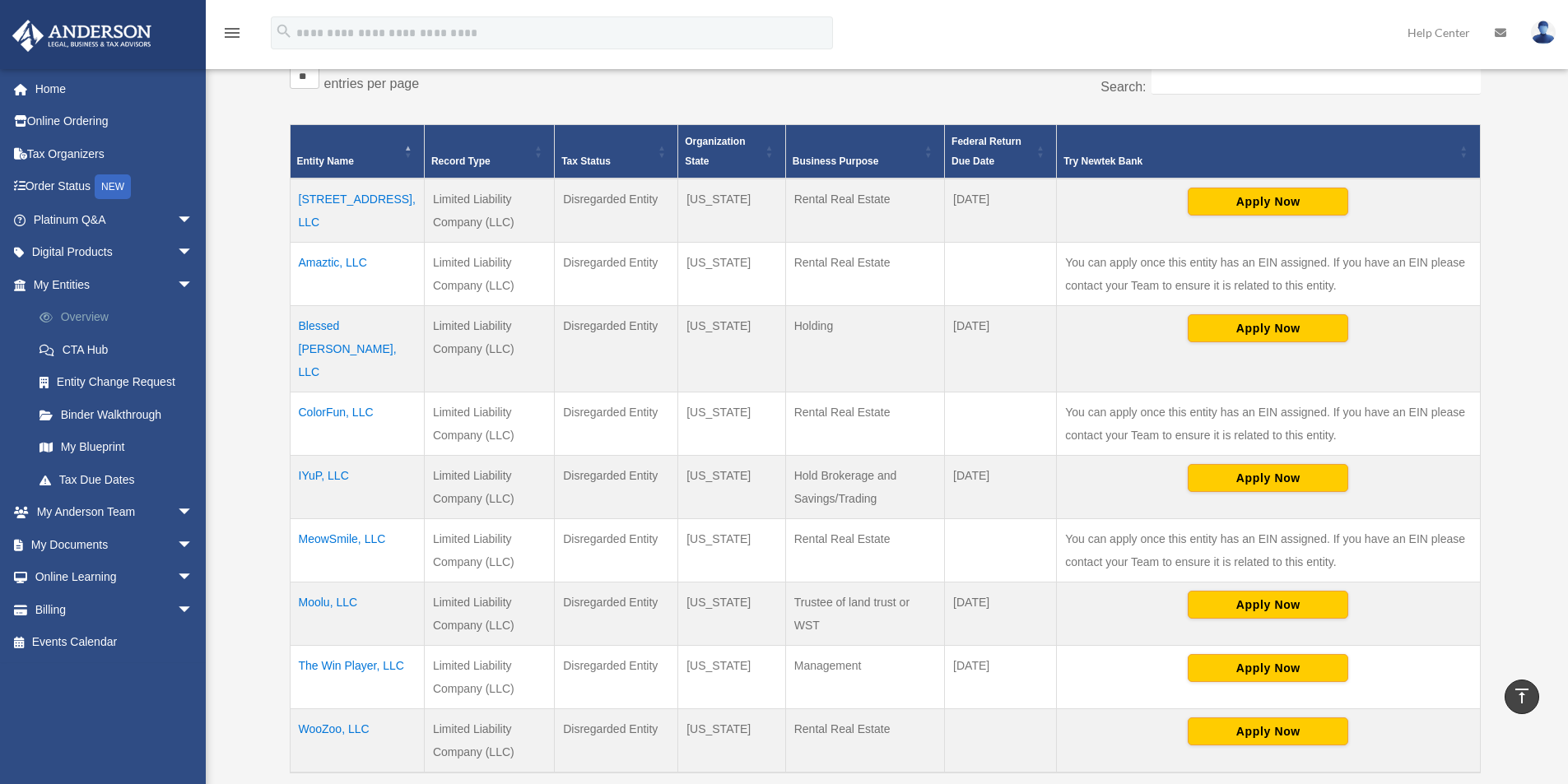
click at [83, 317] on link "Overview" at bounding box center [121, 318] width 195 height 33
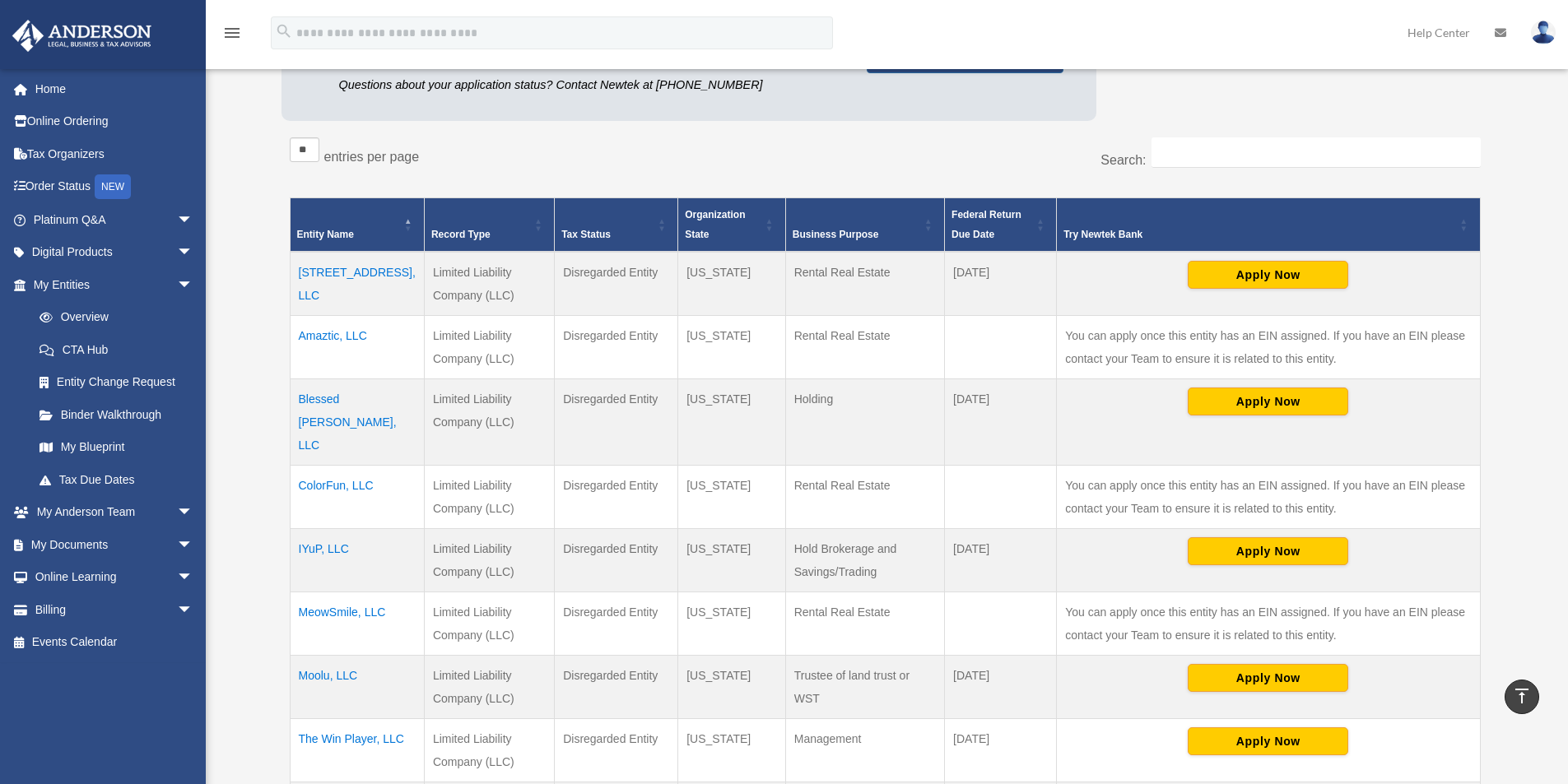
scroll to position [110, 0]
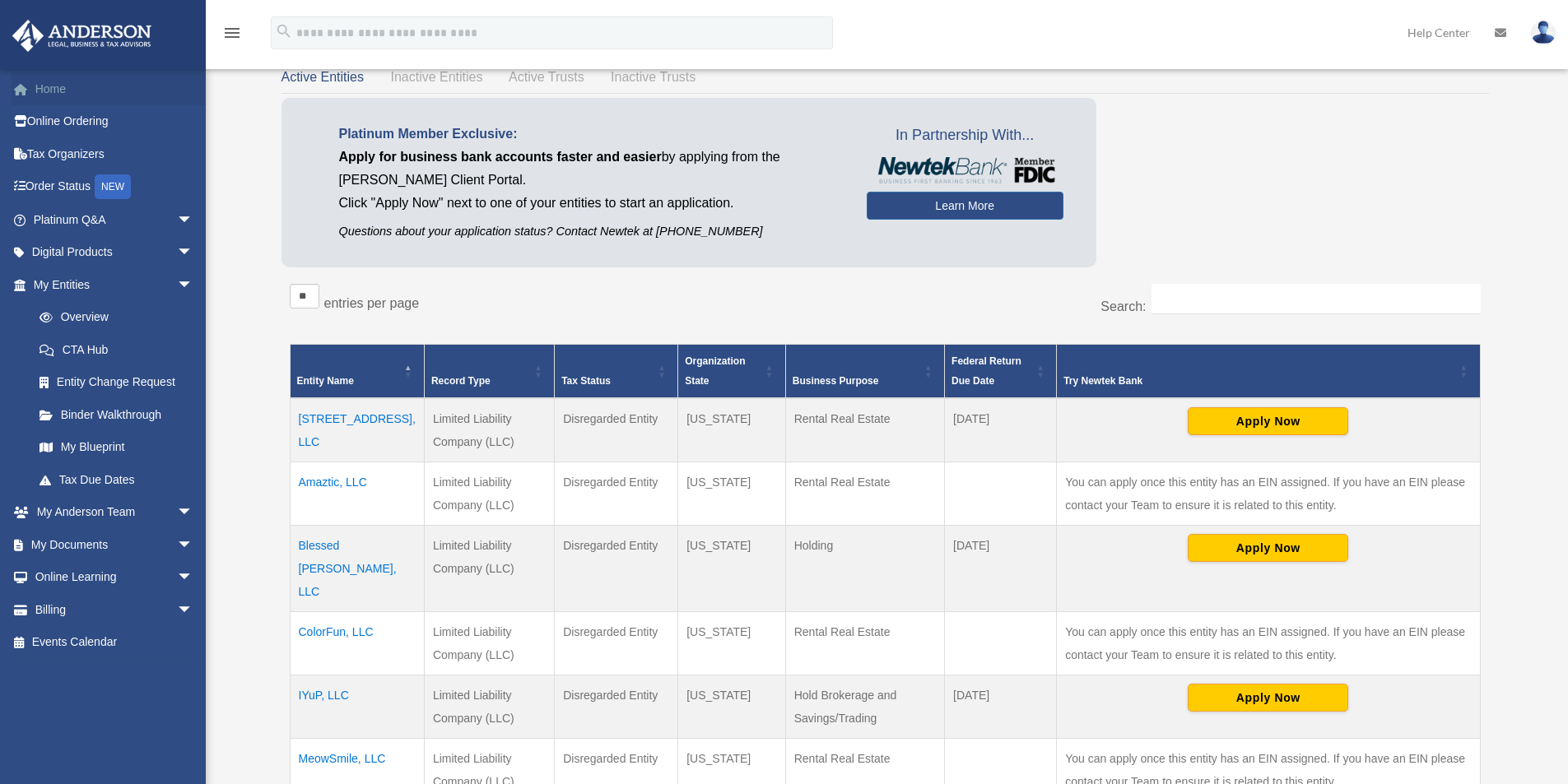
click at [49, 91] on link "Home" at bounding box center [114, 88] width 206 height 33
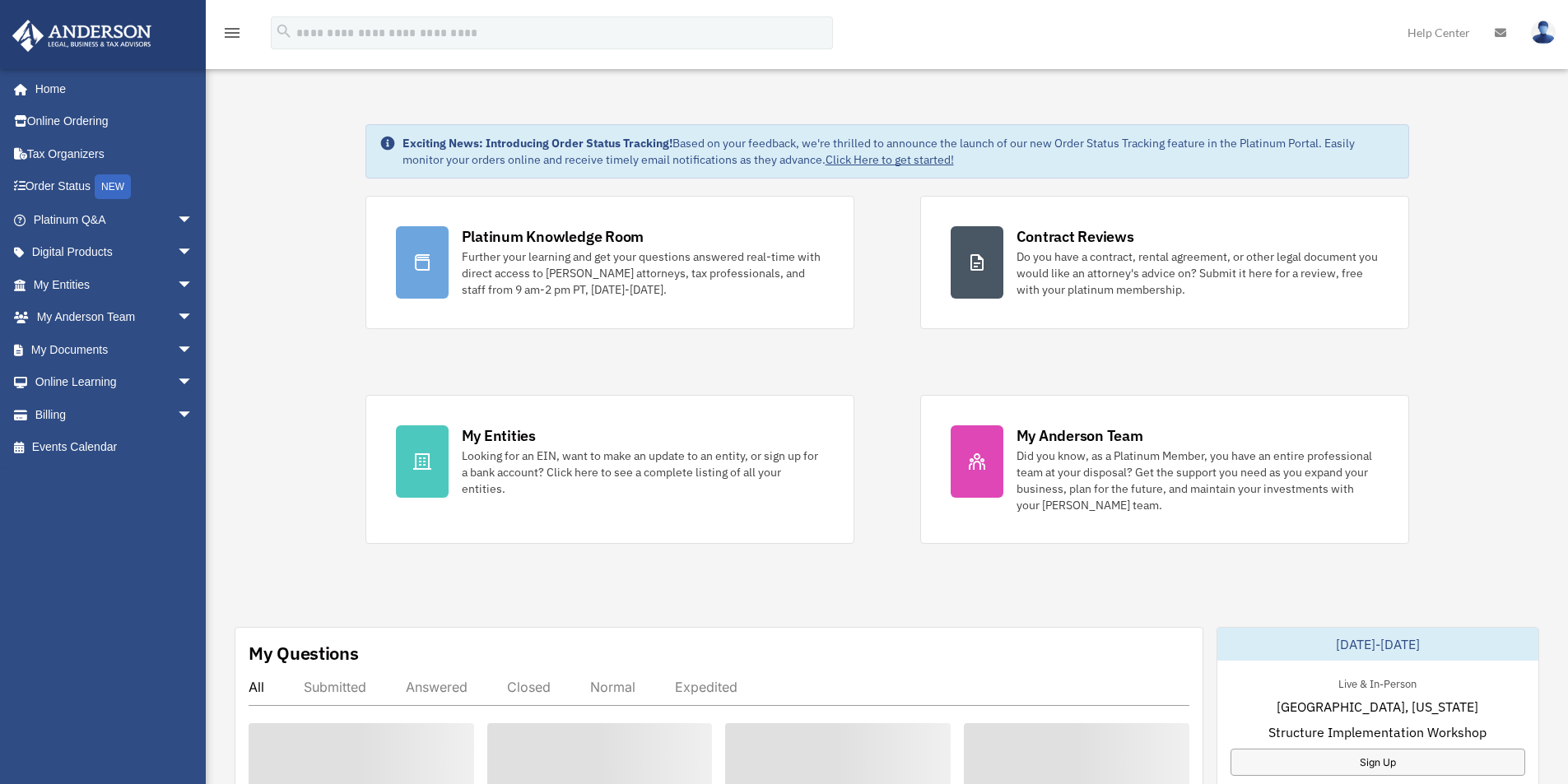
click at [1544, 43] on img at bounding box center [1543, 32] width 24 height 24
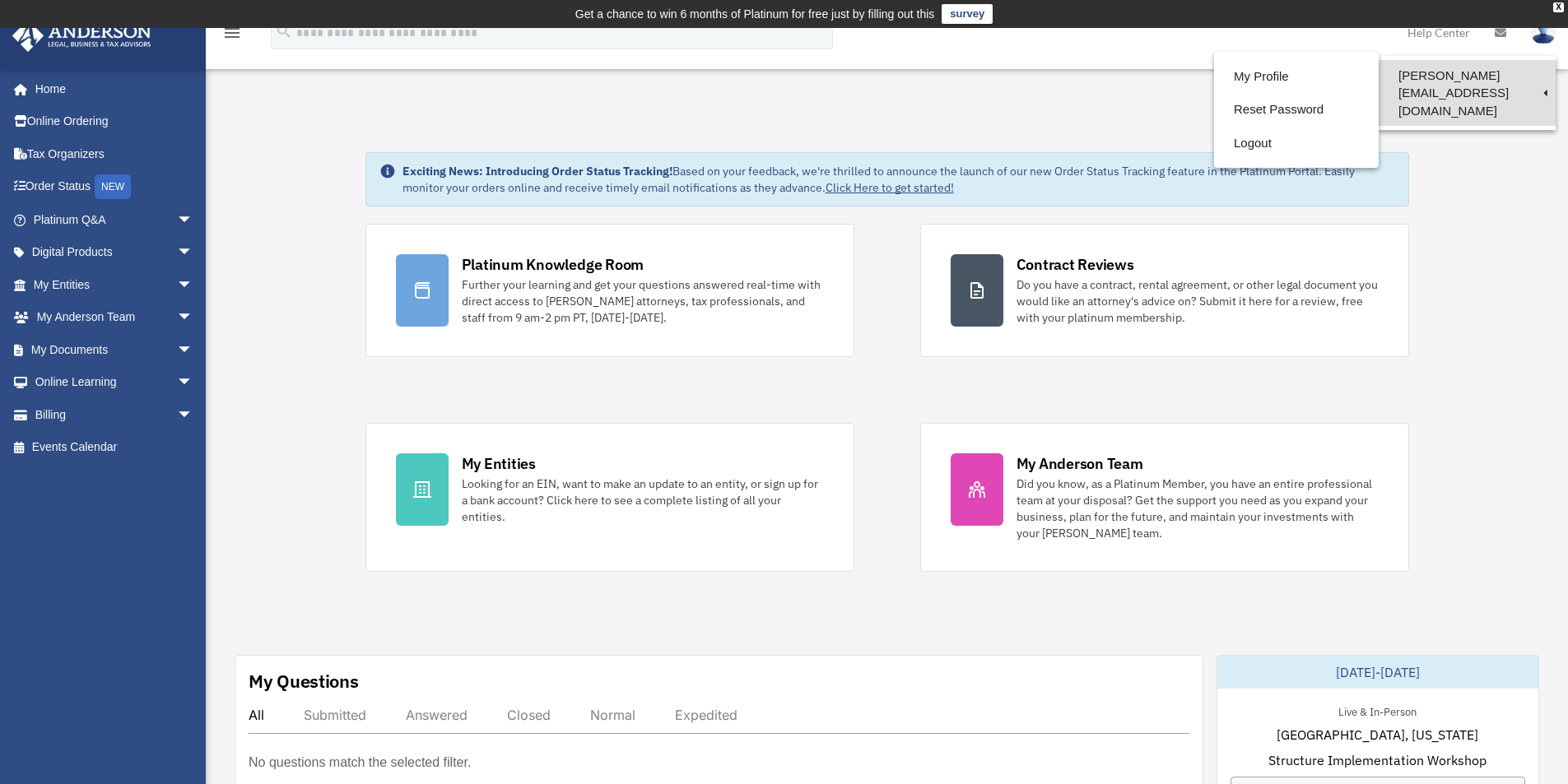
click at [1444, 78] on link "[PERSON_NAME][EMAIL_ADDRESS][DOMAIN_NAME]" at bounding box center [1467, 93] width 177 height 66
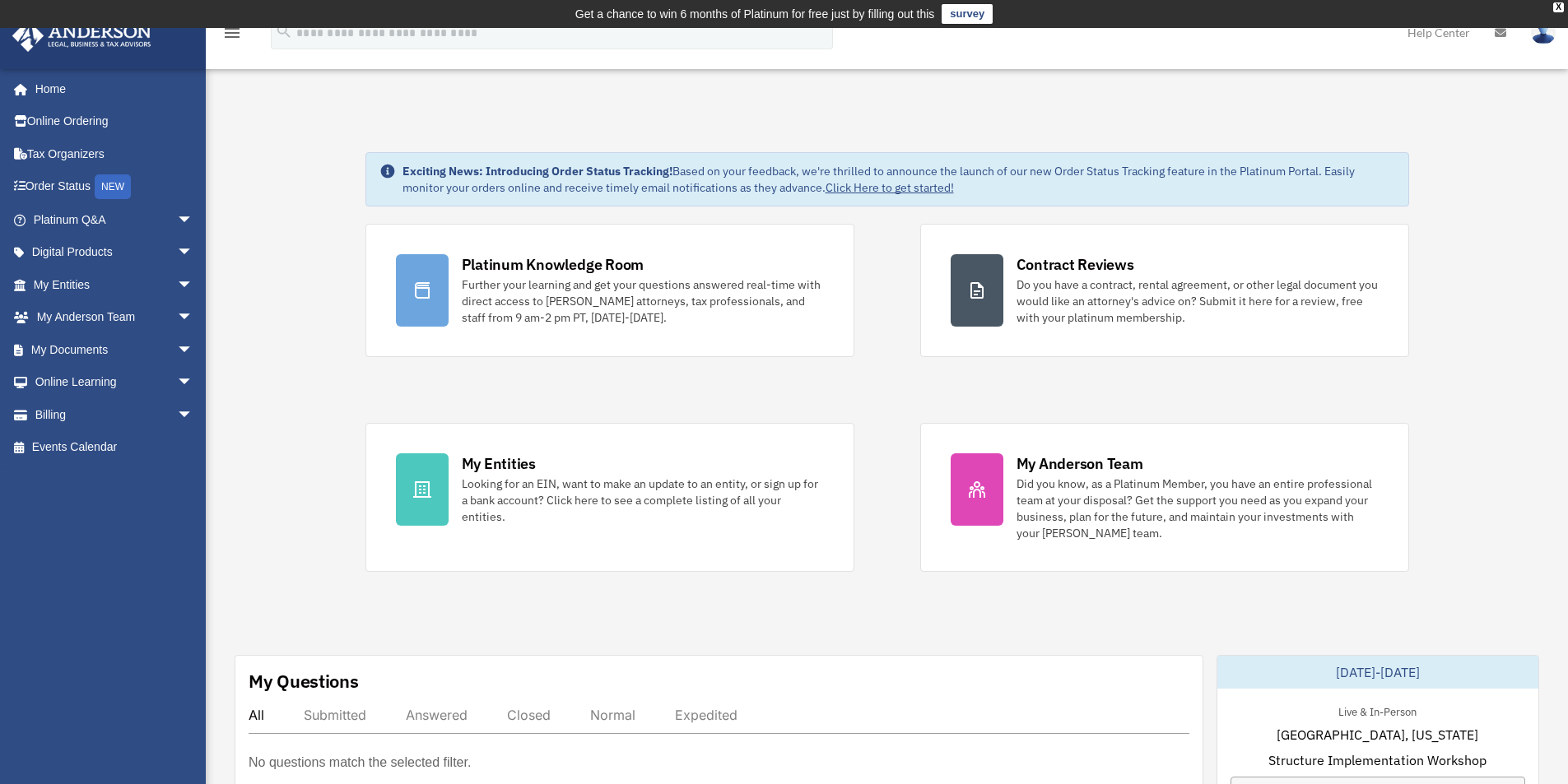
click at [1541, 38] on img at bounding box center [1543, 32] width 24 height 24
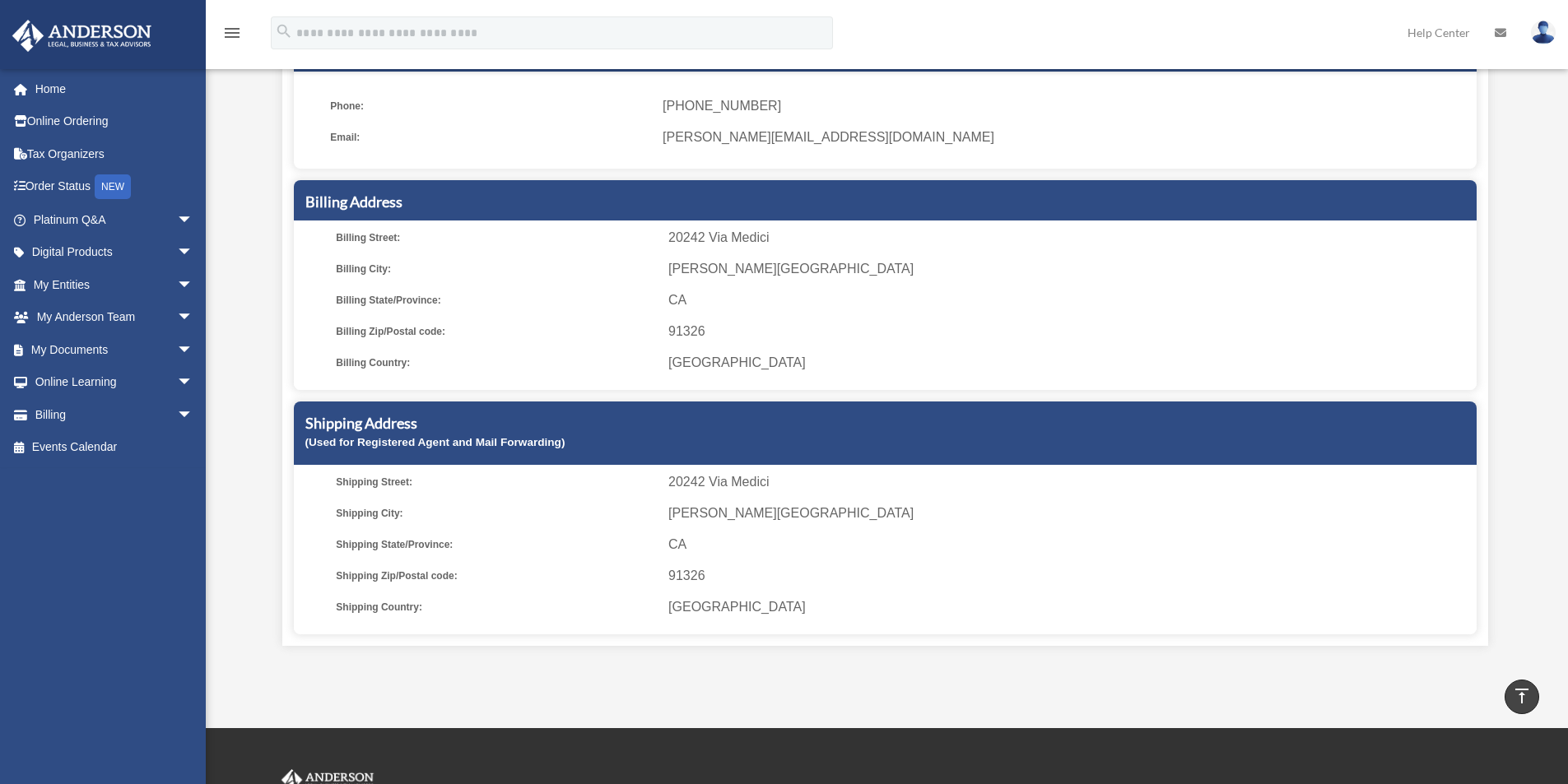
scroll to position [82, 0]
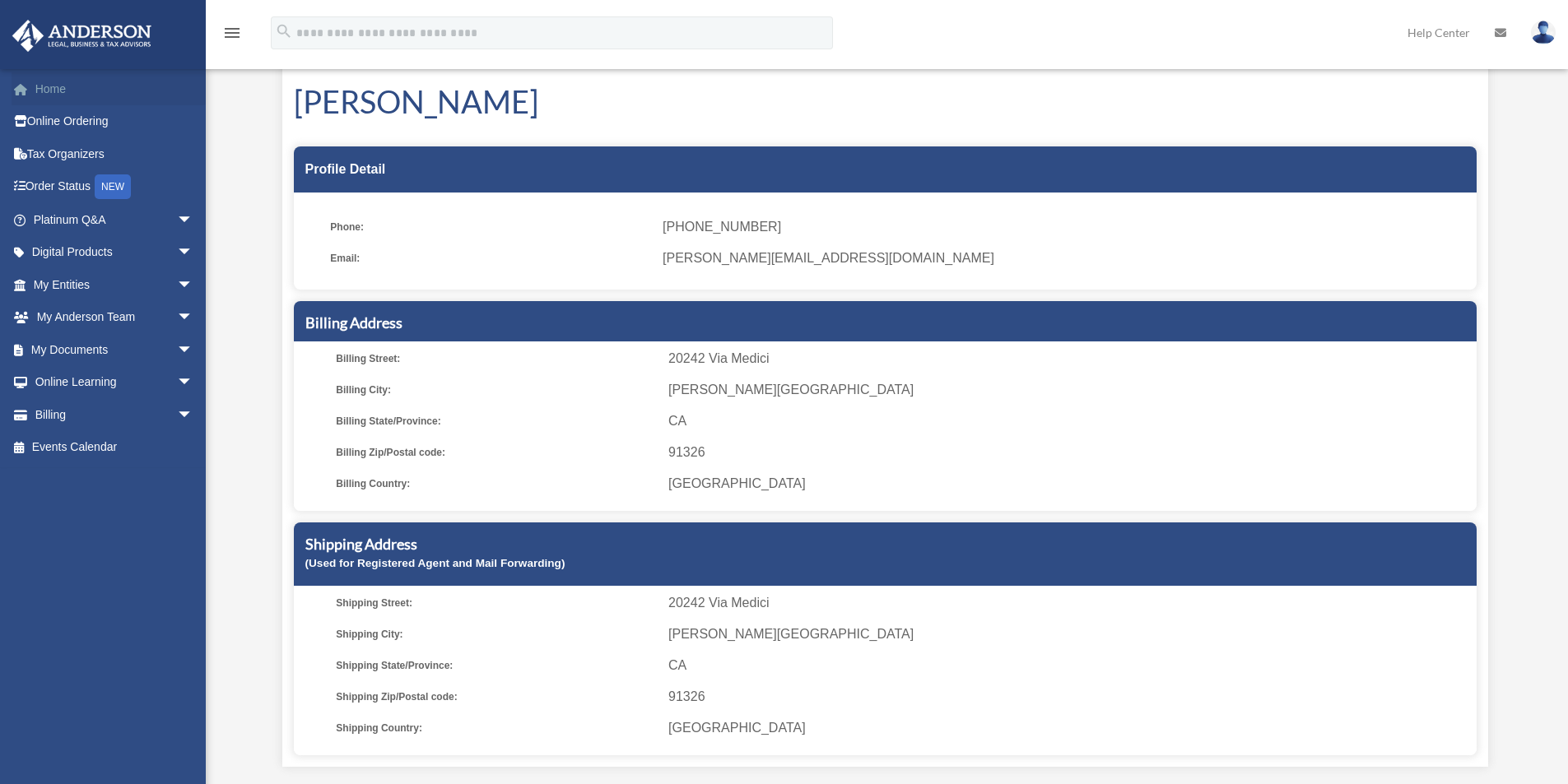
click at [52, 88] on link "Home" at bounding box center [114, 88] width 206 height 33
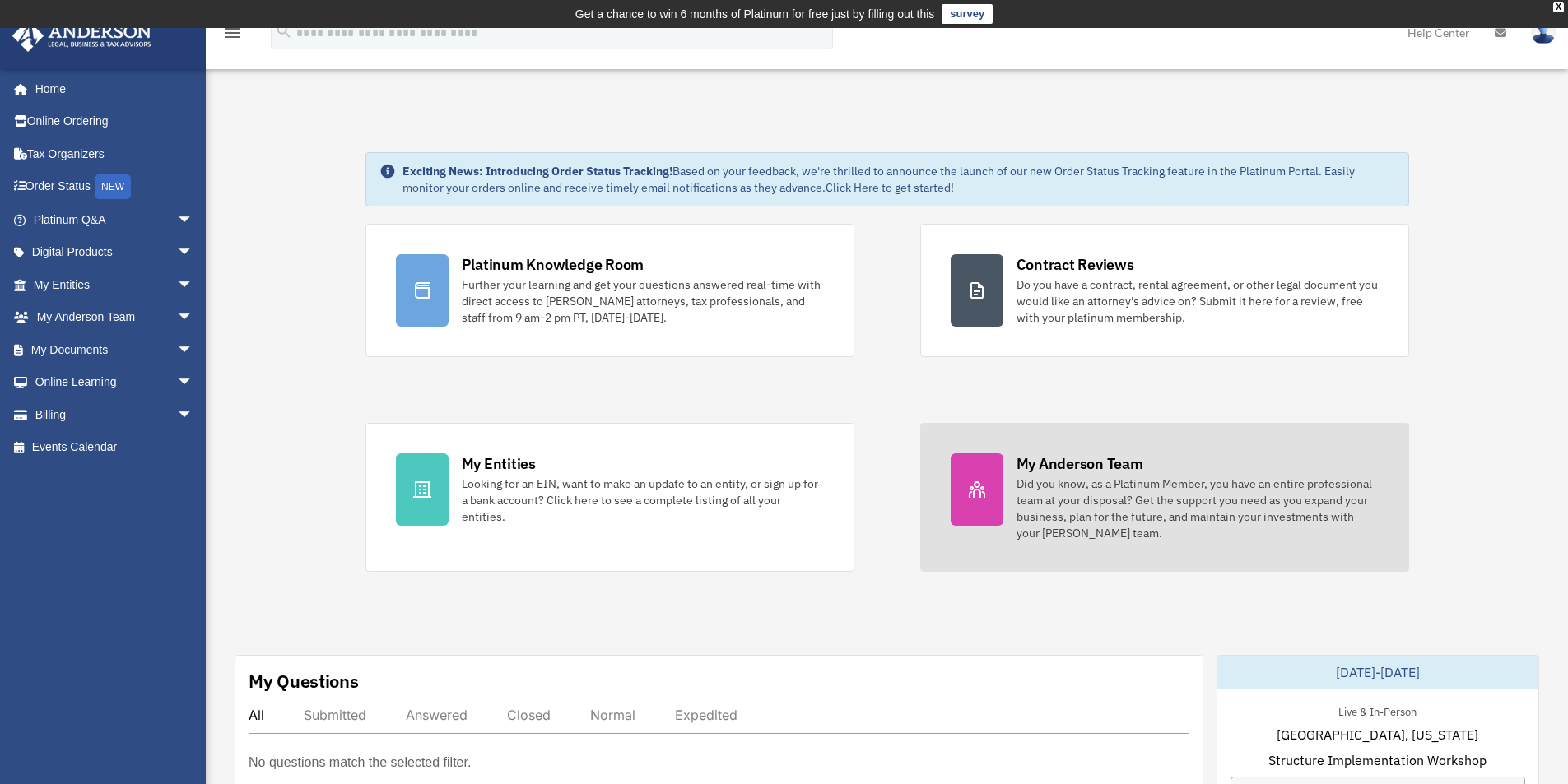
click at [1152, 469] on div "My [PERSON_NAME] Team Did you know, as a Platinum Member, you have an entire pr…" at bounding box center [1198, 498] width 362 height 88
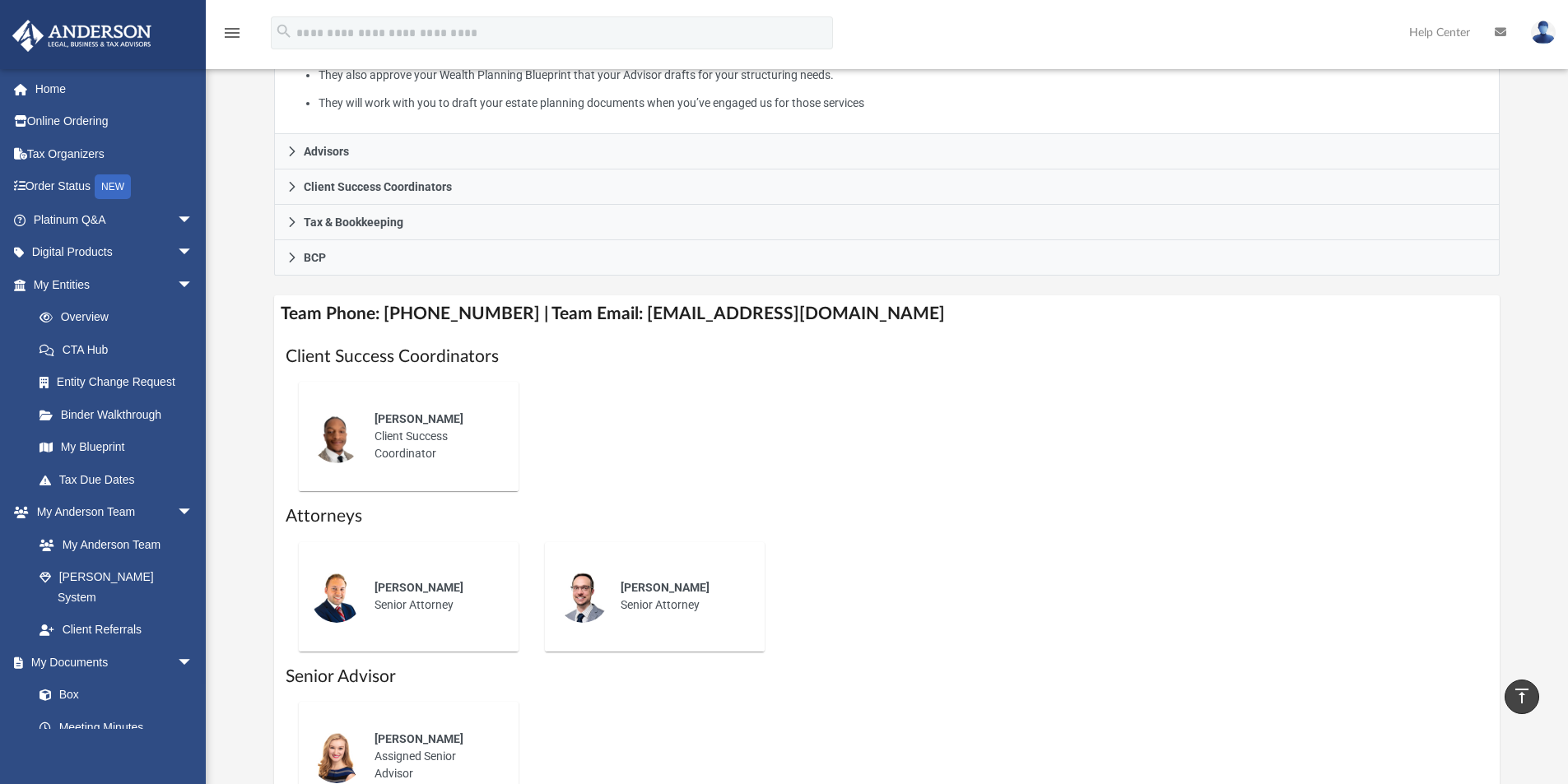
scroll to position [411, 0]
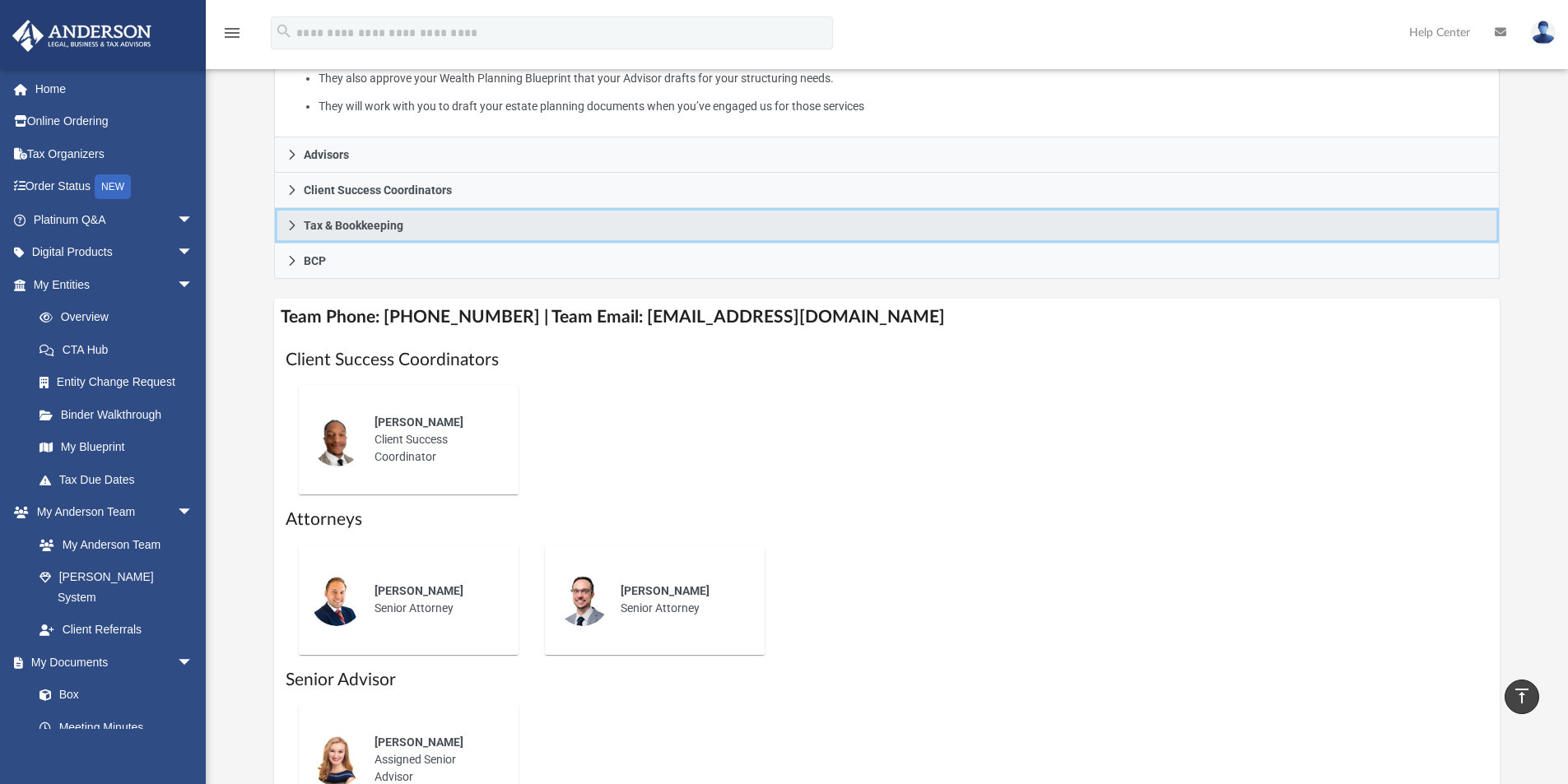
click at [381, 231] on span "Tax & Bookkeeping" at bounding box center [353, 225] width 100 height 12
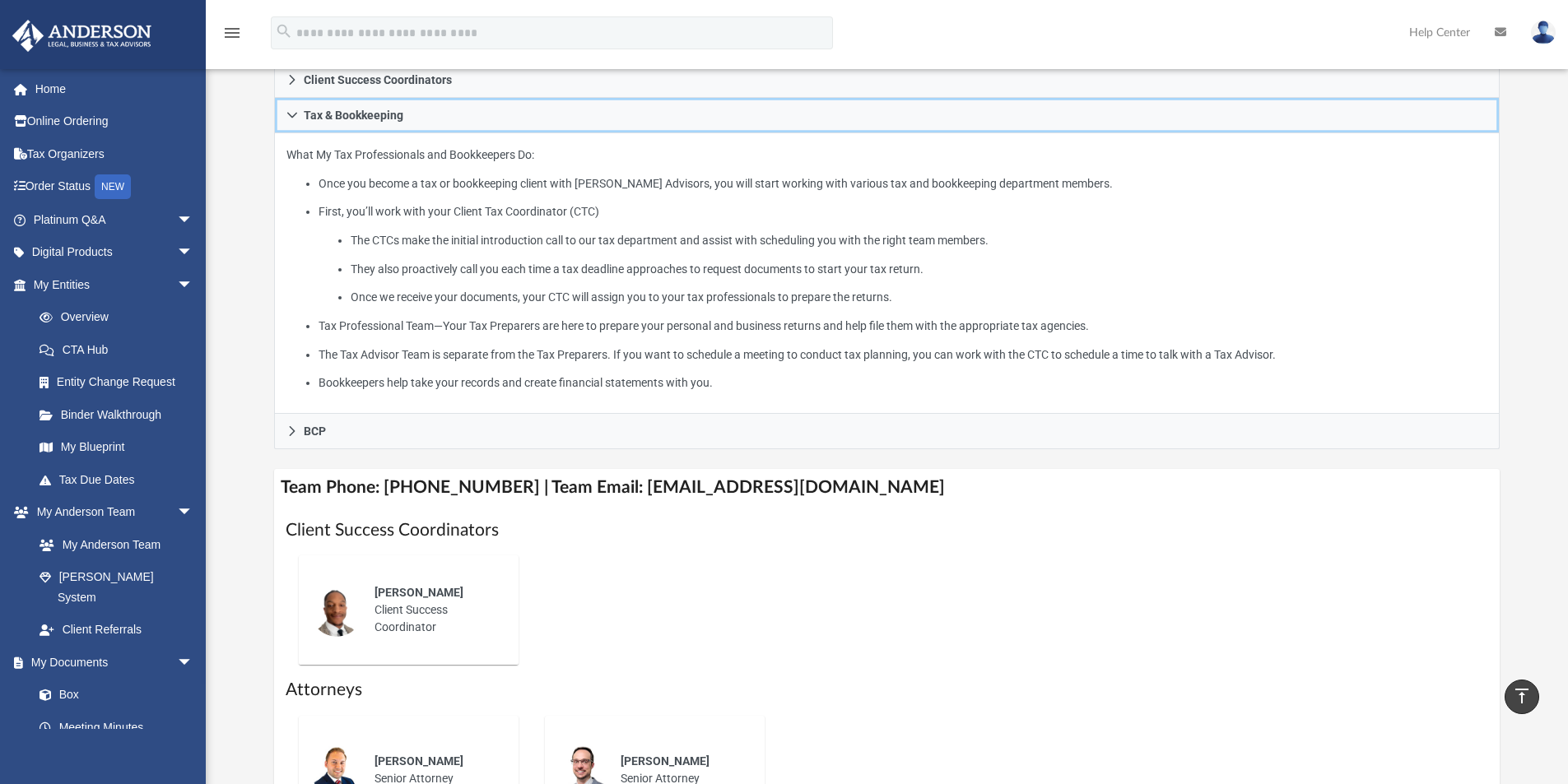
scroll to position [247, 0]
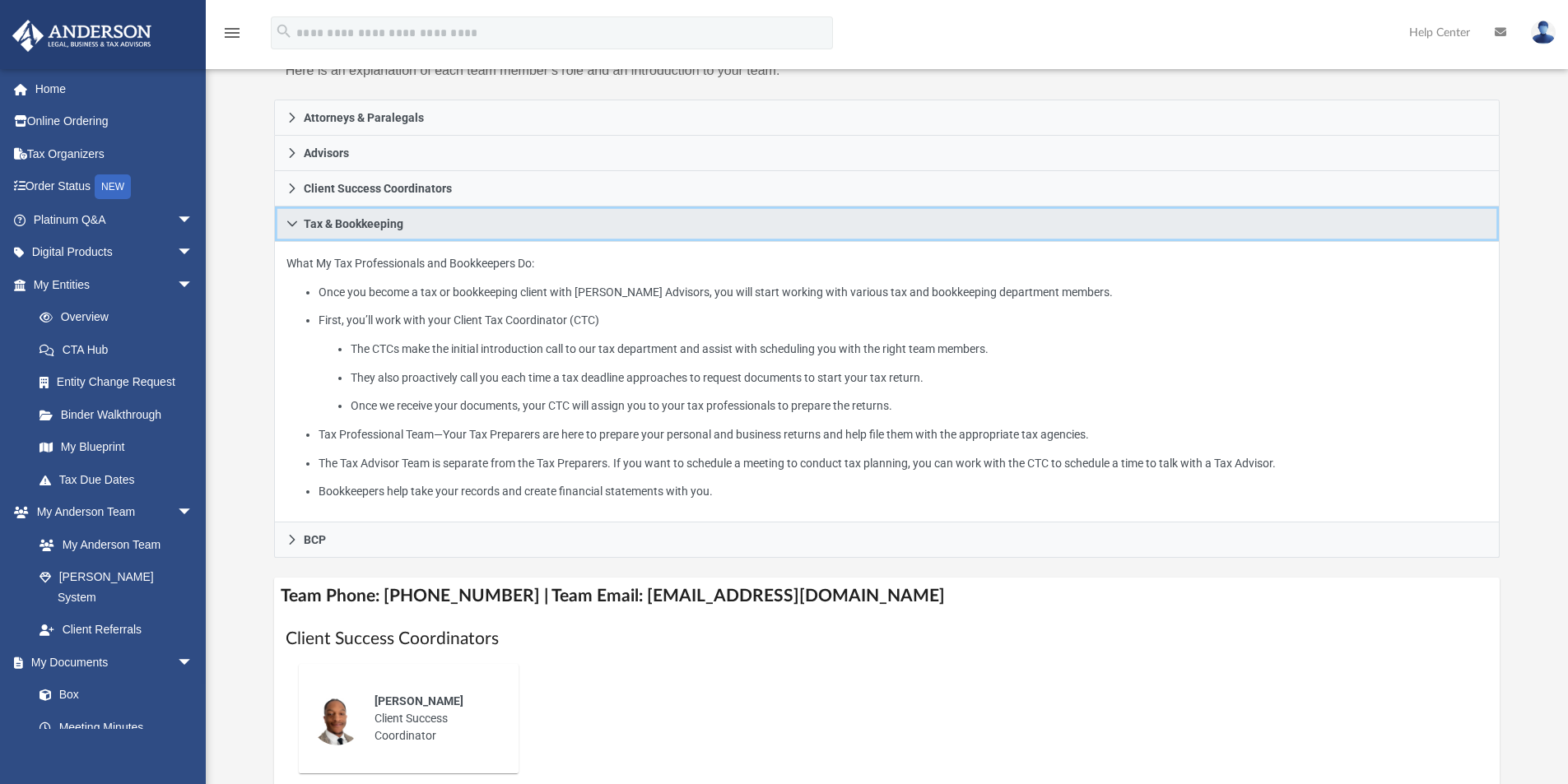
click at [382, 229] on span "Tax & Bookkeeping" at bounding box center [353, 223] width 100 height 12
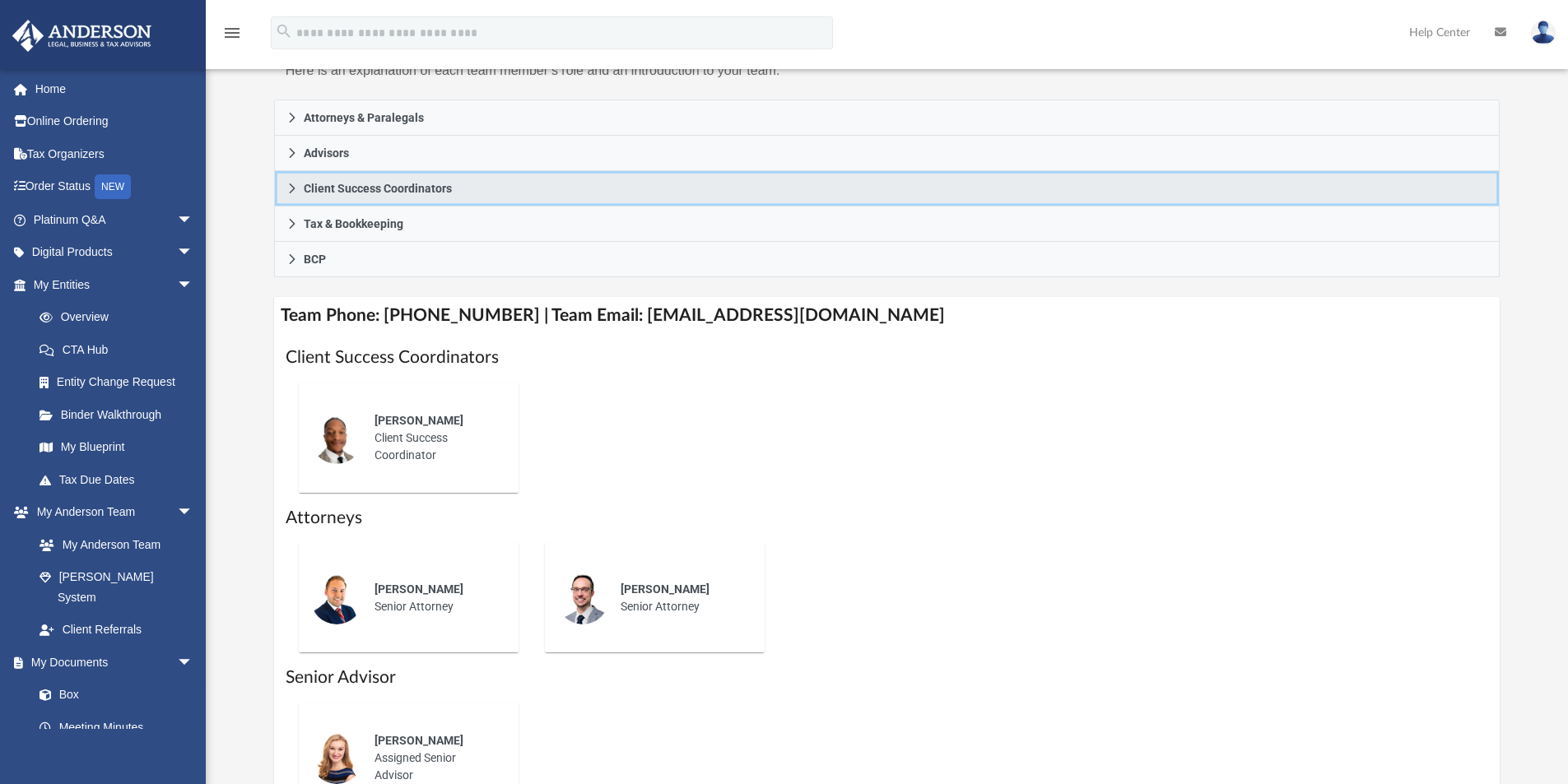
click at [390, 198] on link "Client Success Coordinators" at bounding box center [887, 188] width 1227 height 35
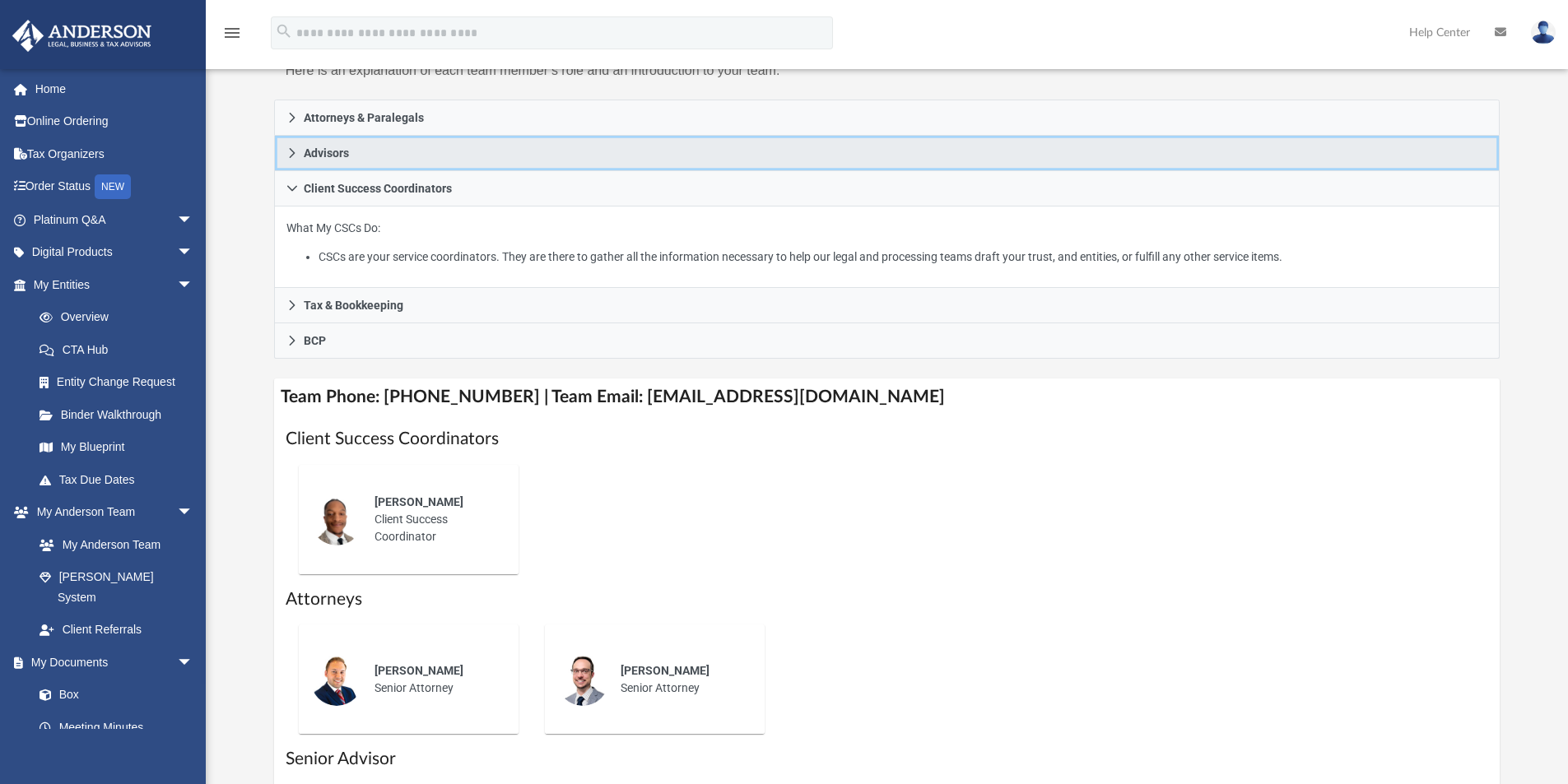
click at [379, 161] on link "Advisors" at bounding box center [887, 153] width 1227 height 35
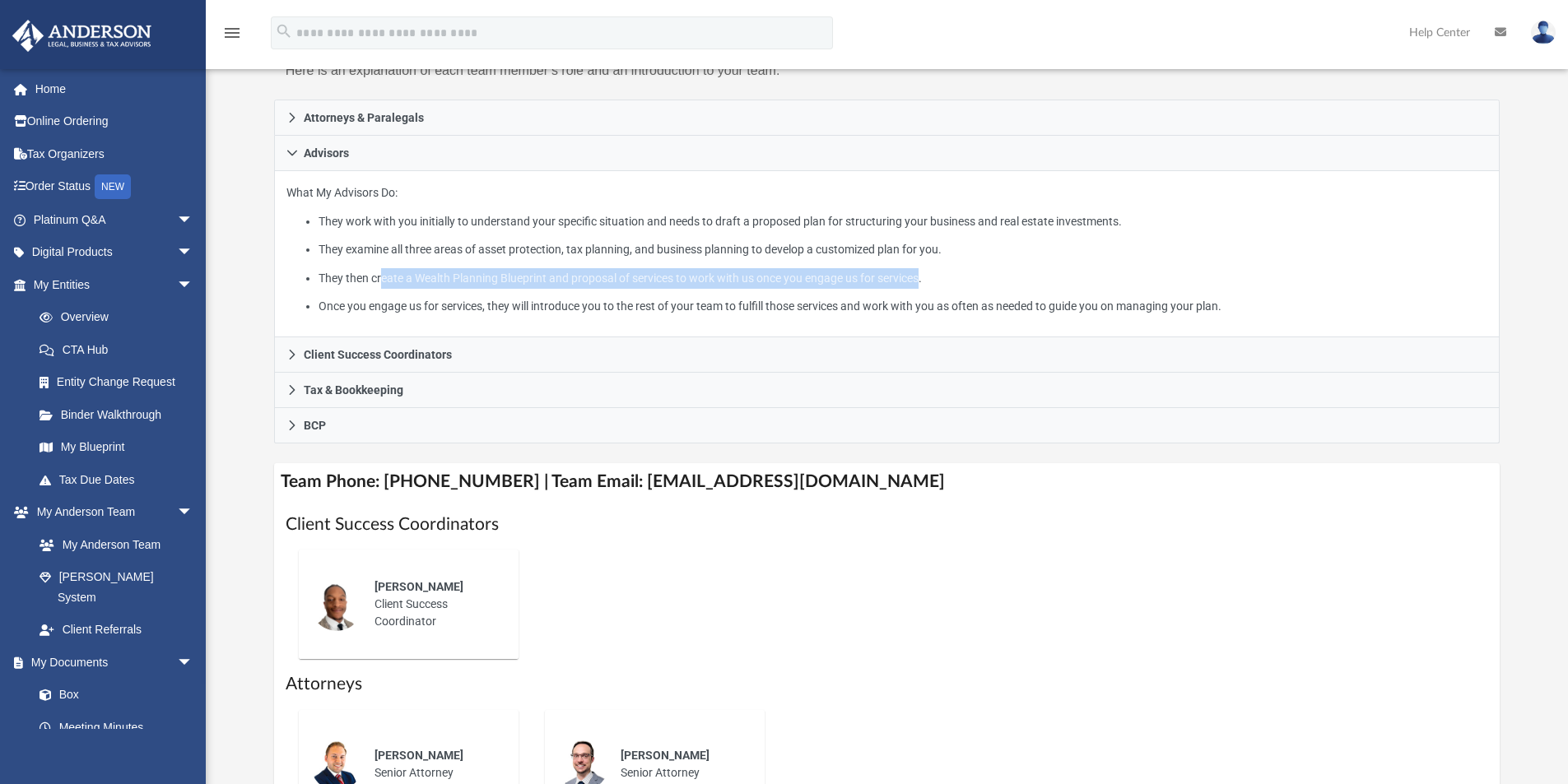
drag, startPoint x: 919, startPoint y: 280, endPoint x: 384, endPoint y: 286, distance: 535.0
click at [384, 286] on li "They then create a Wealth Planning Blueprint and proposal of services to work w…" at bounding box center [903, 278] width 1169 height 21
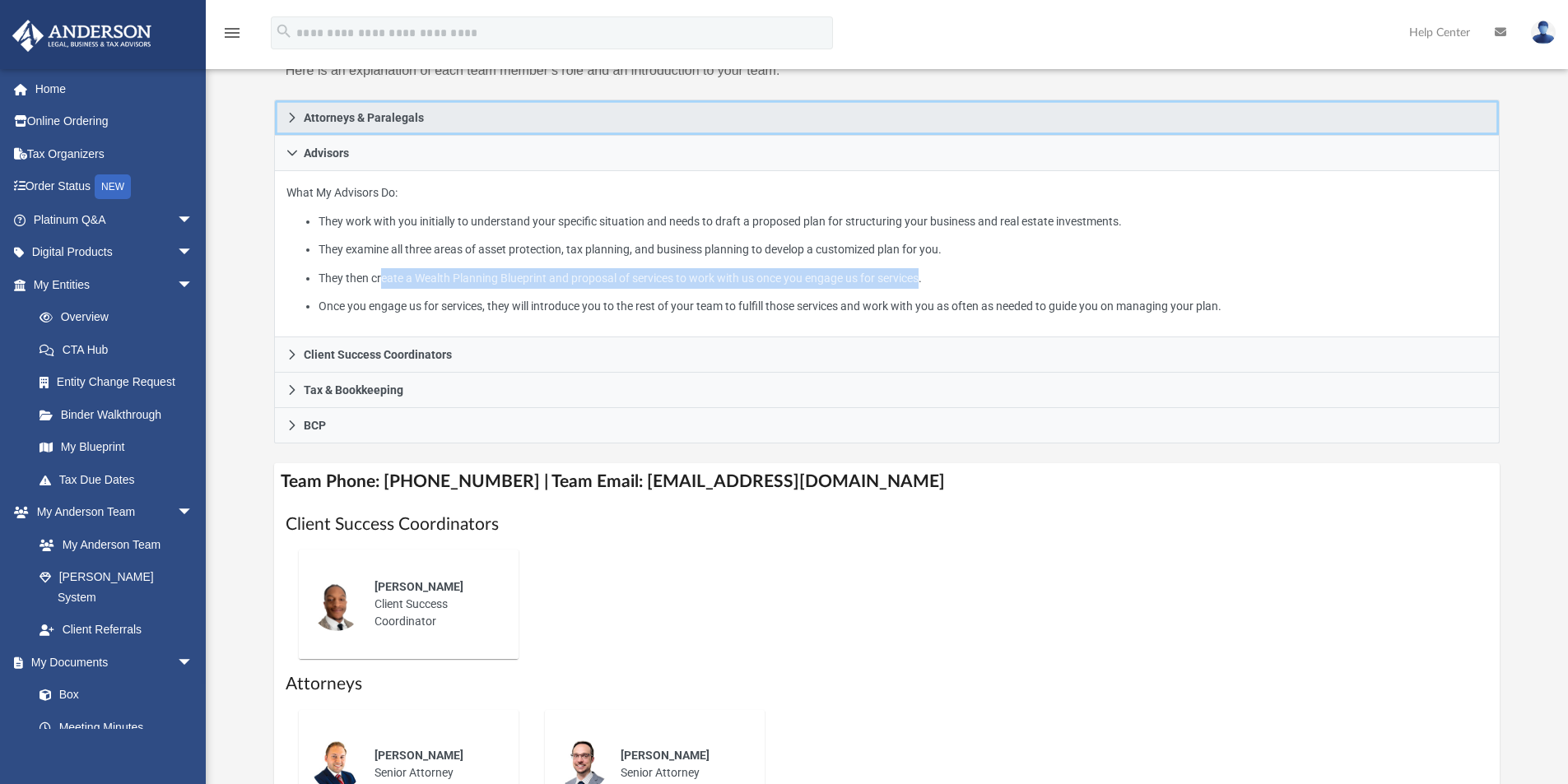
click at [369, 126] on link "Attorneys & Paralegals" at bounding box center [887, 118] width 1227 height 36
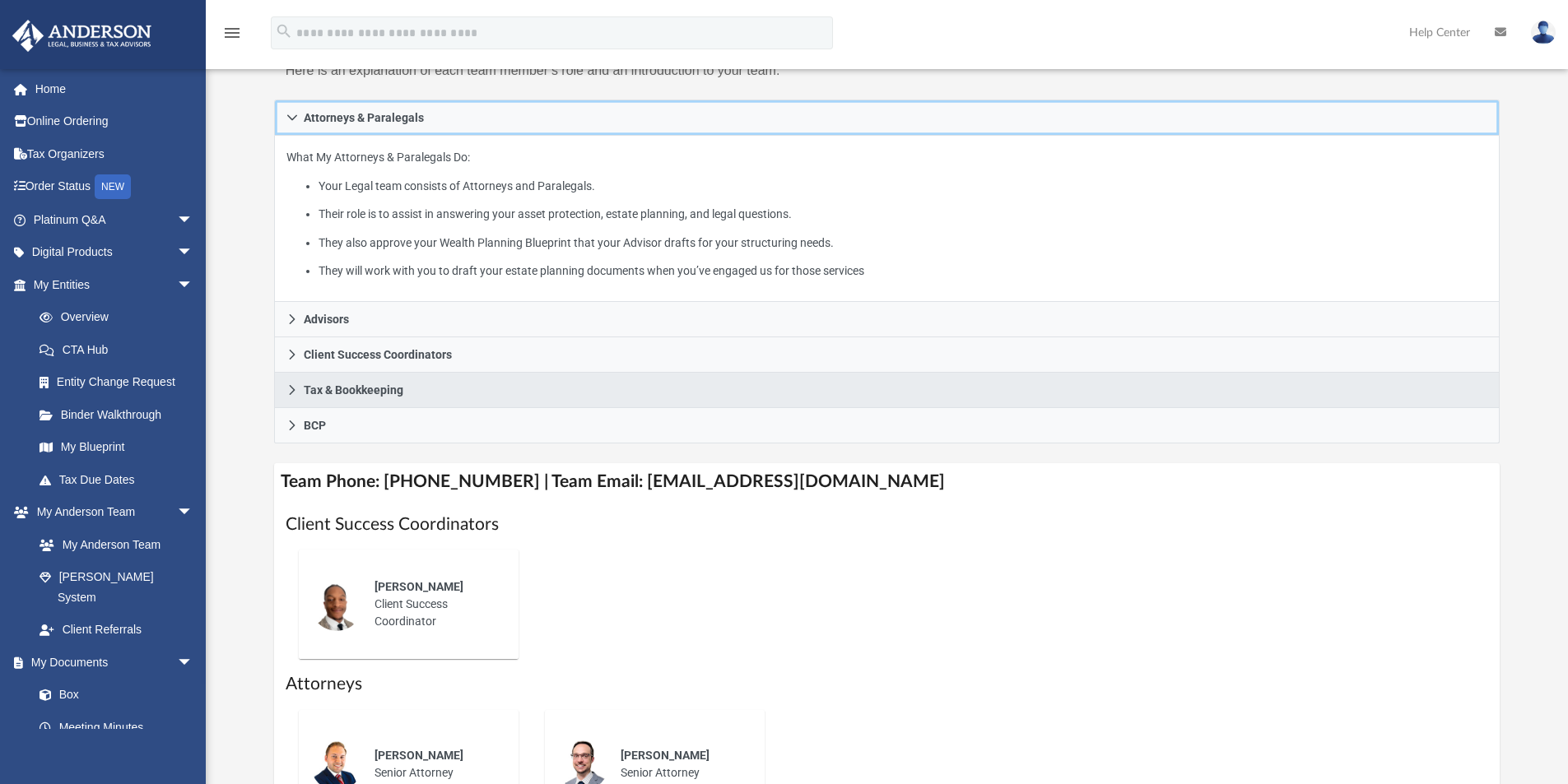
scroll to position [329, 0]
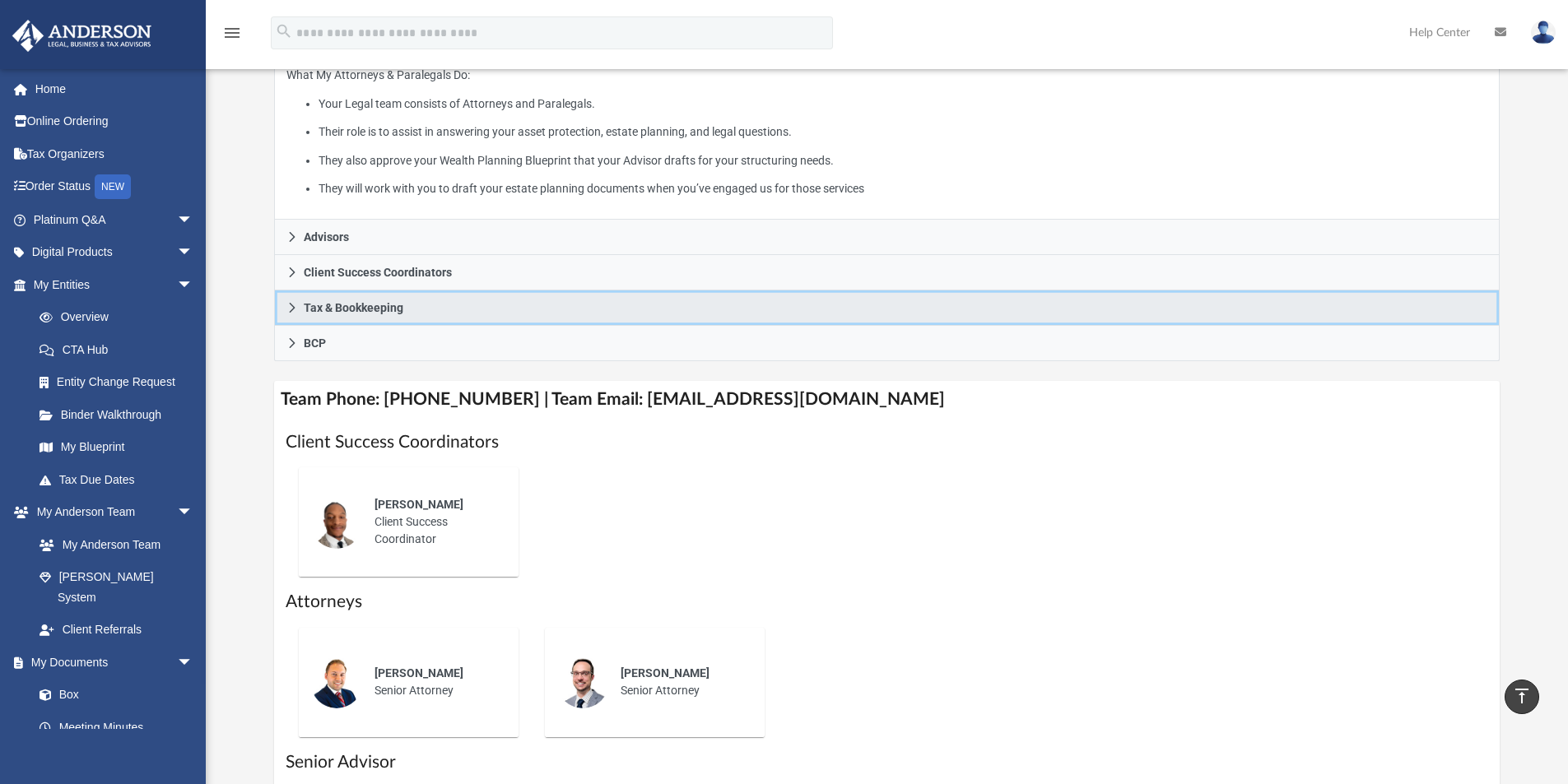
click at [417, 306] on link "Tax & Bookkeeping" at bounding box center [887, 308] width 1227 height 35
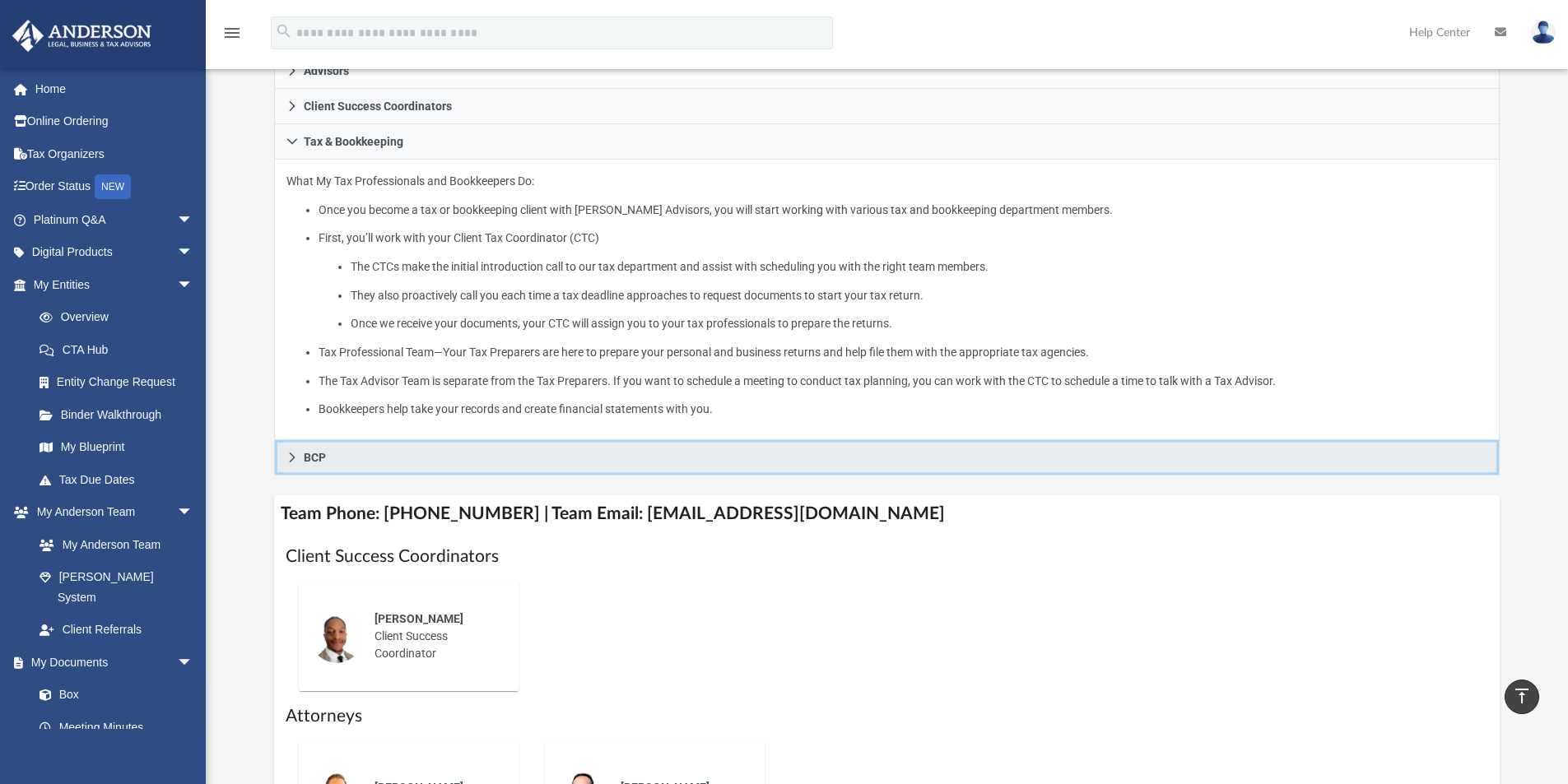
click at [458, 464] on link "BCP" at bounding box center [887, 457] width 1227 height 35
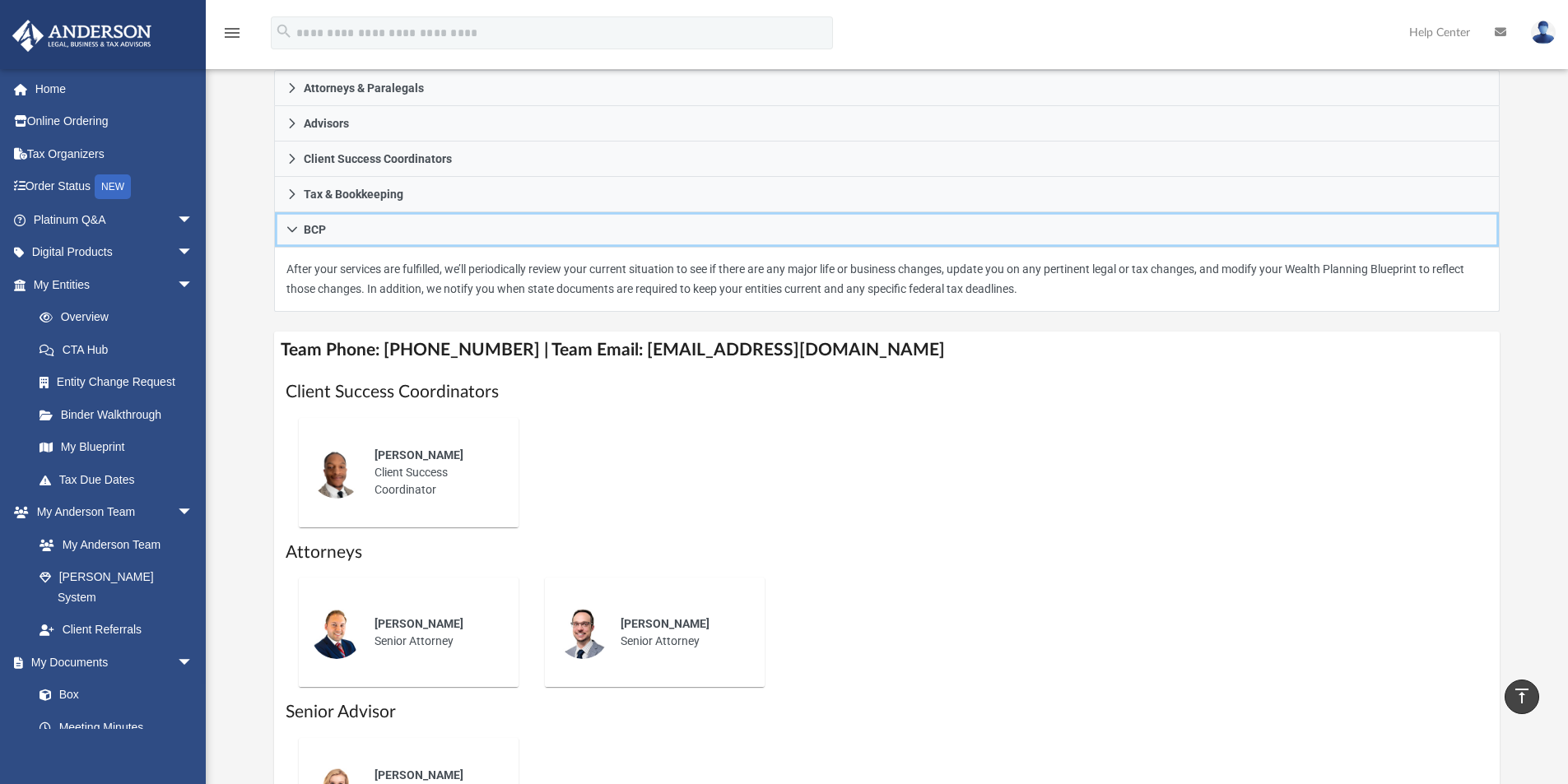
scroll to position [247, 0]
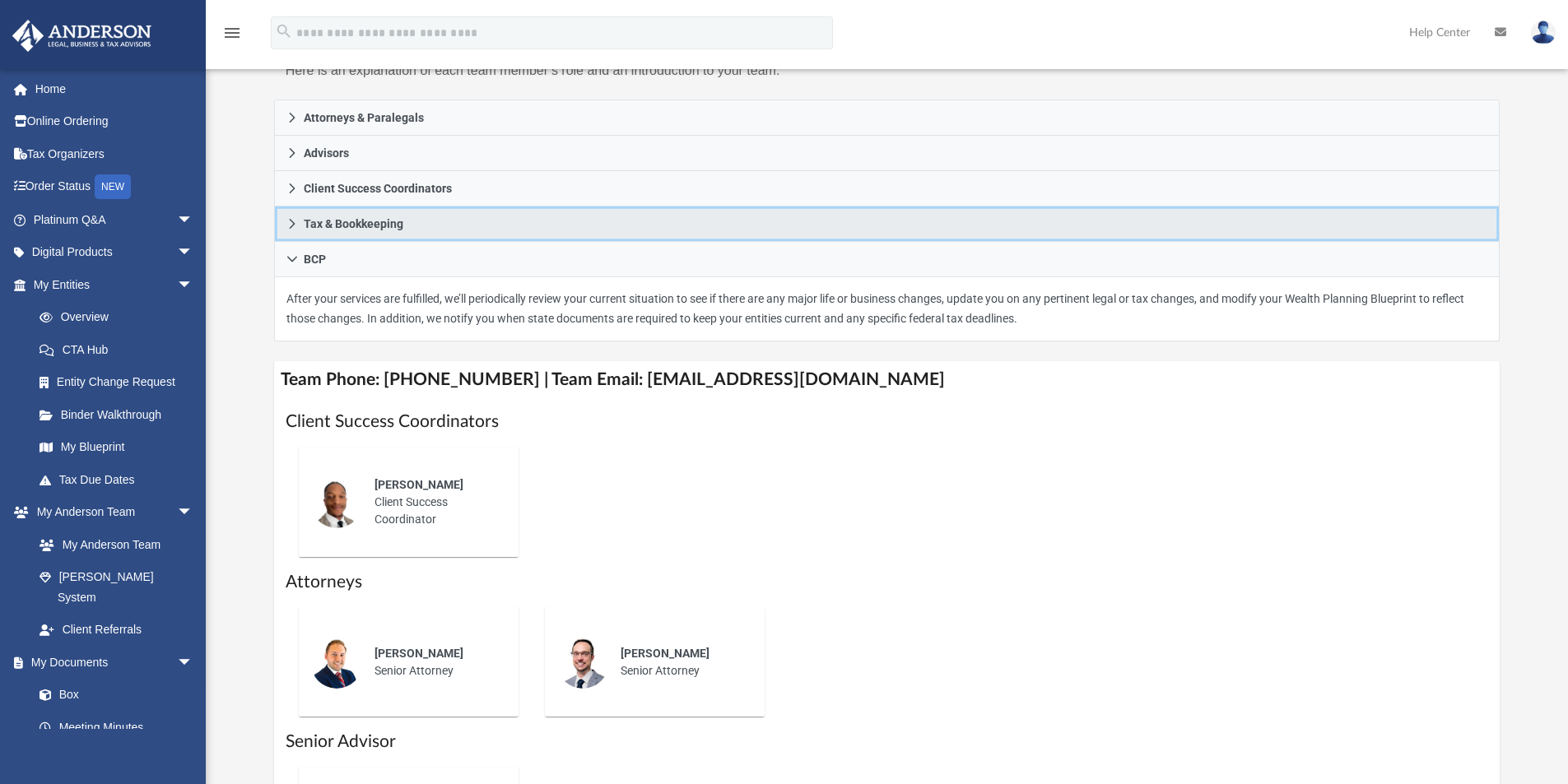
click at [493, 219] on link "Tax & Bookkeeping" at bounding box center [887, 223] width 1227 height 35
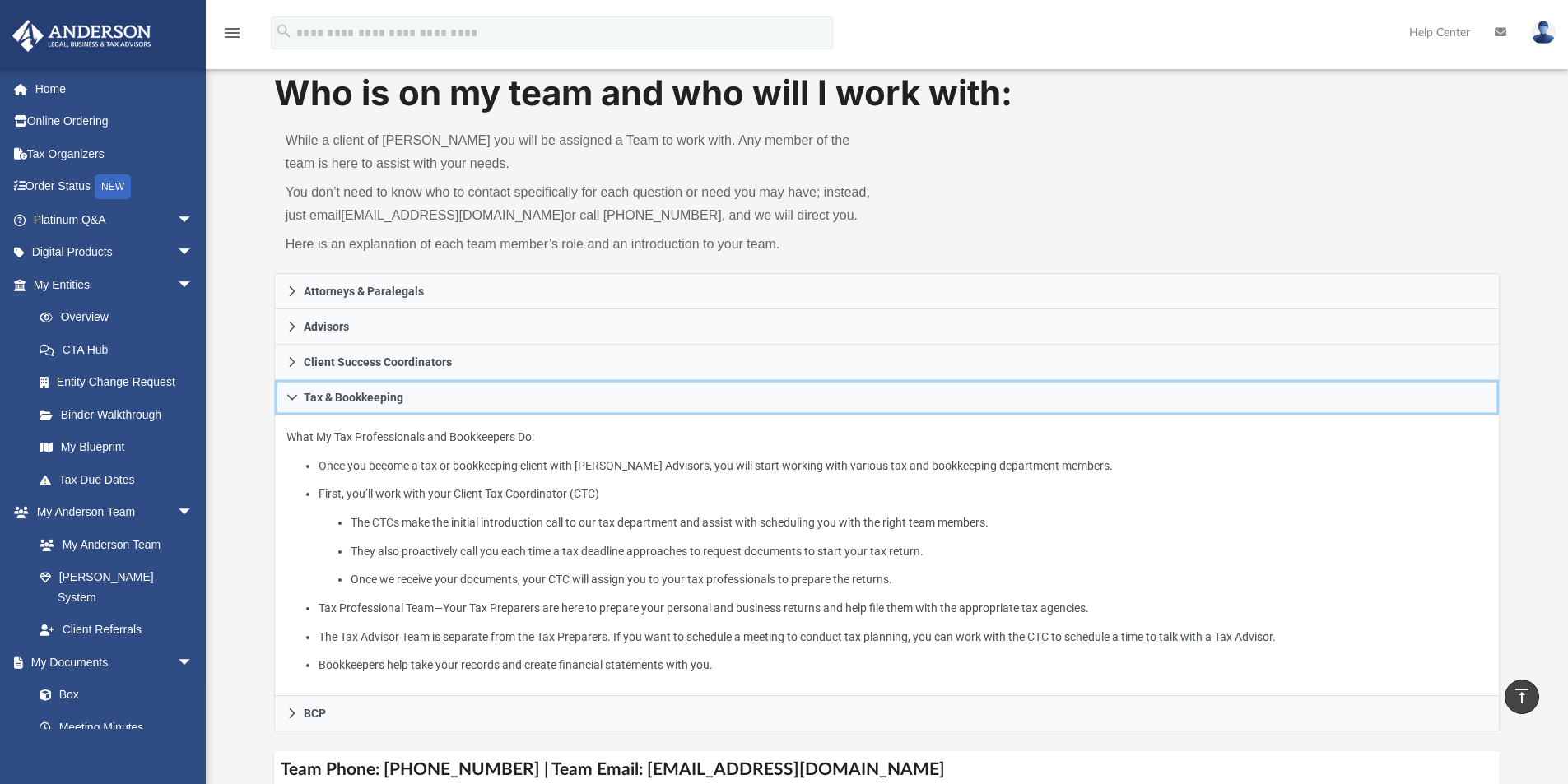
scroll to position [0, 0]
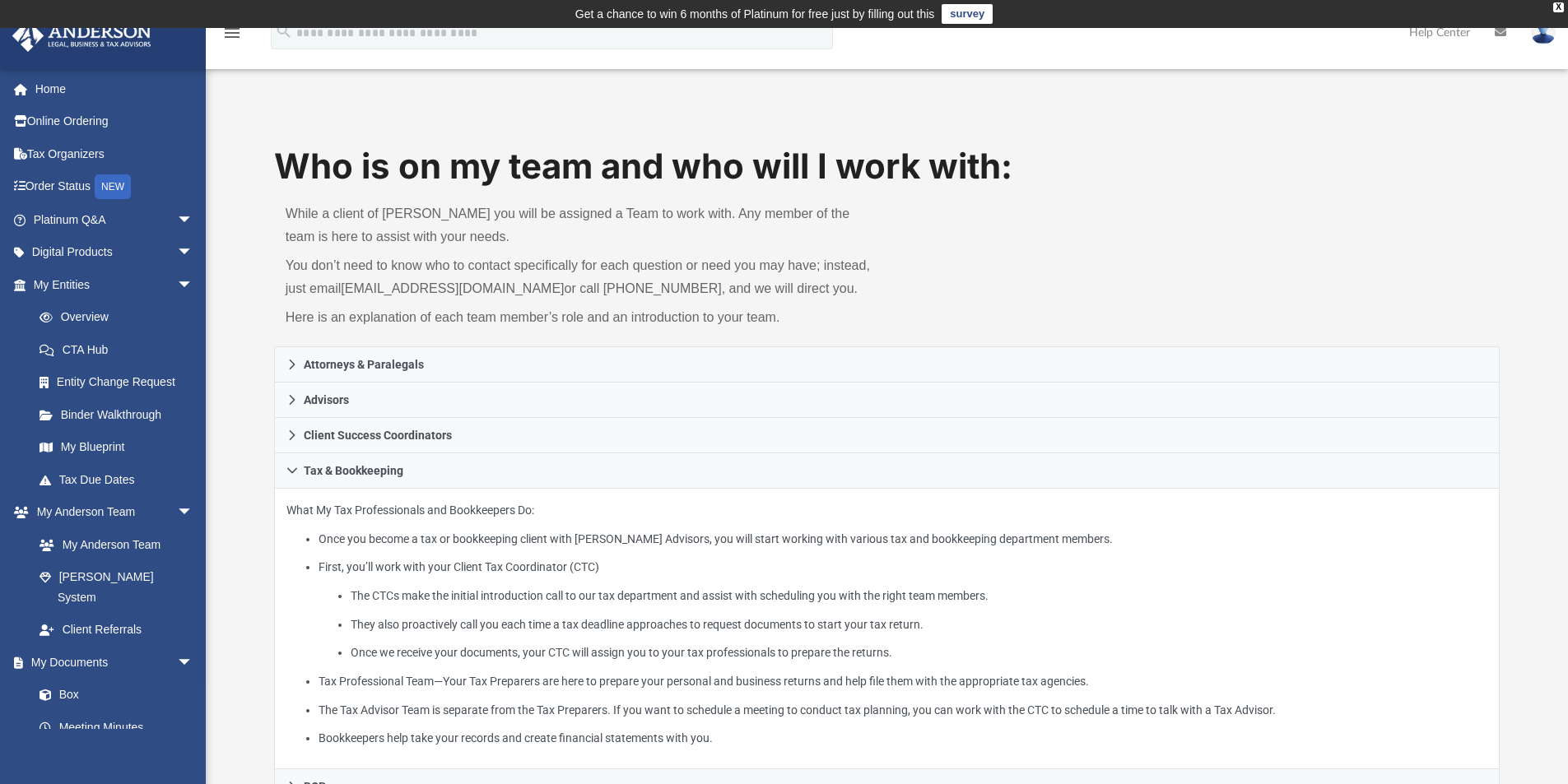
click at [1542, 34] on img at bounding box center [1543, 32] width 24 height 24
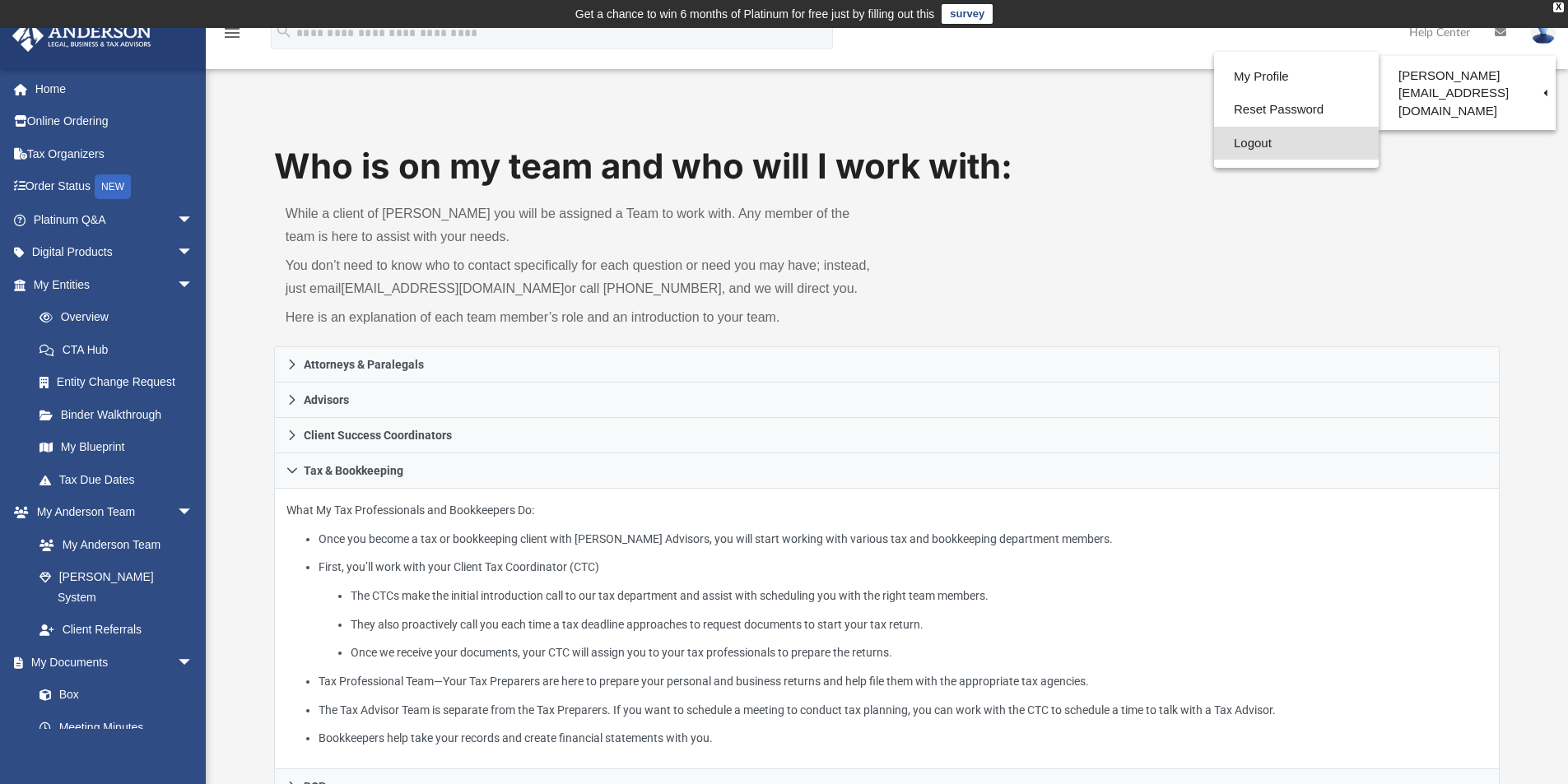
click at [1244, 136] on link "Logout" at bounding box center [1296, 143] width 165 height 33
